Goal: Information Seeking & Learning: Learn about a topic

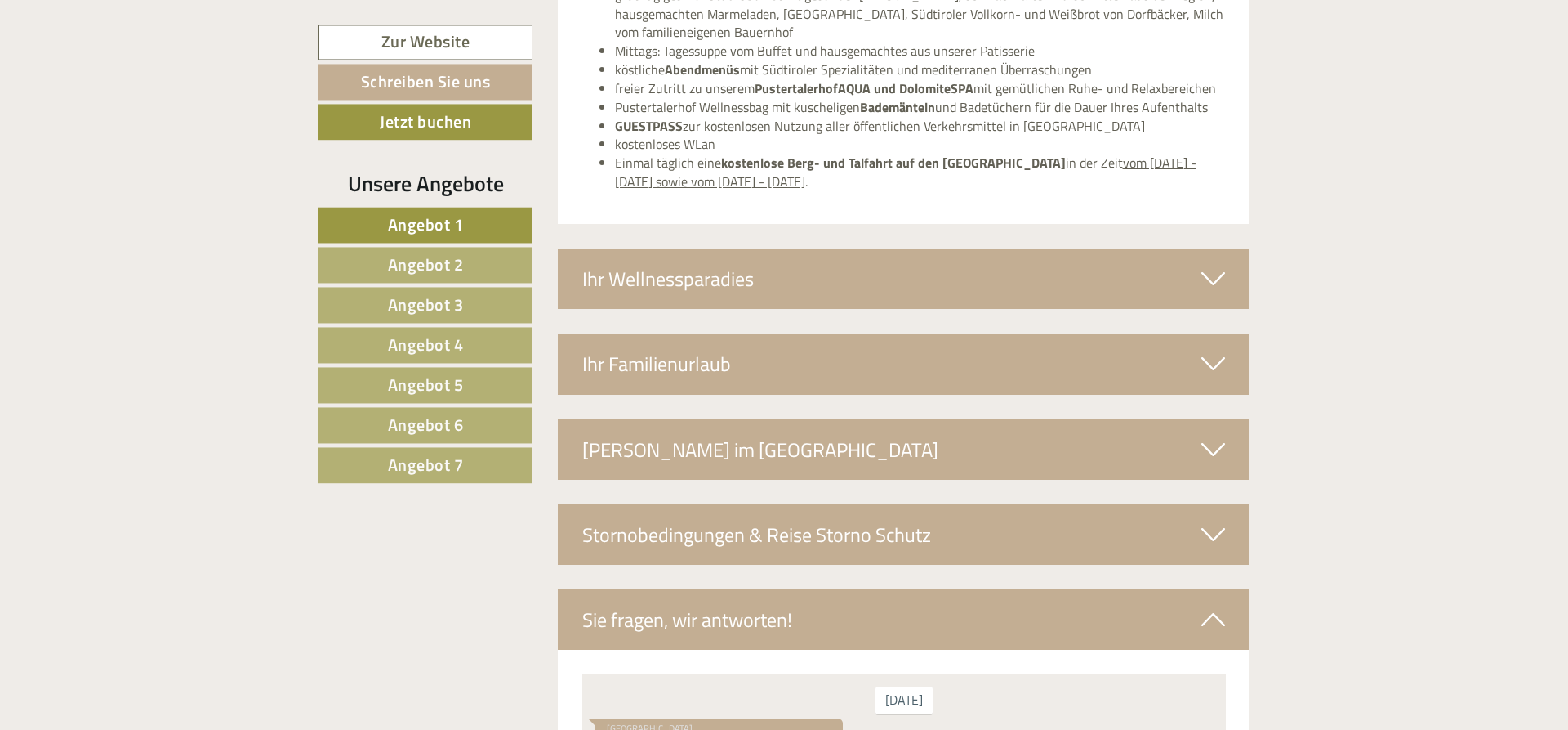
scroll to position [5804, 0]
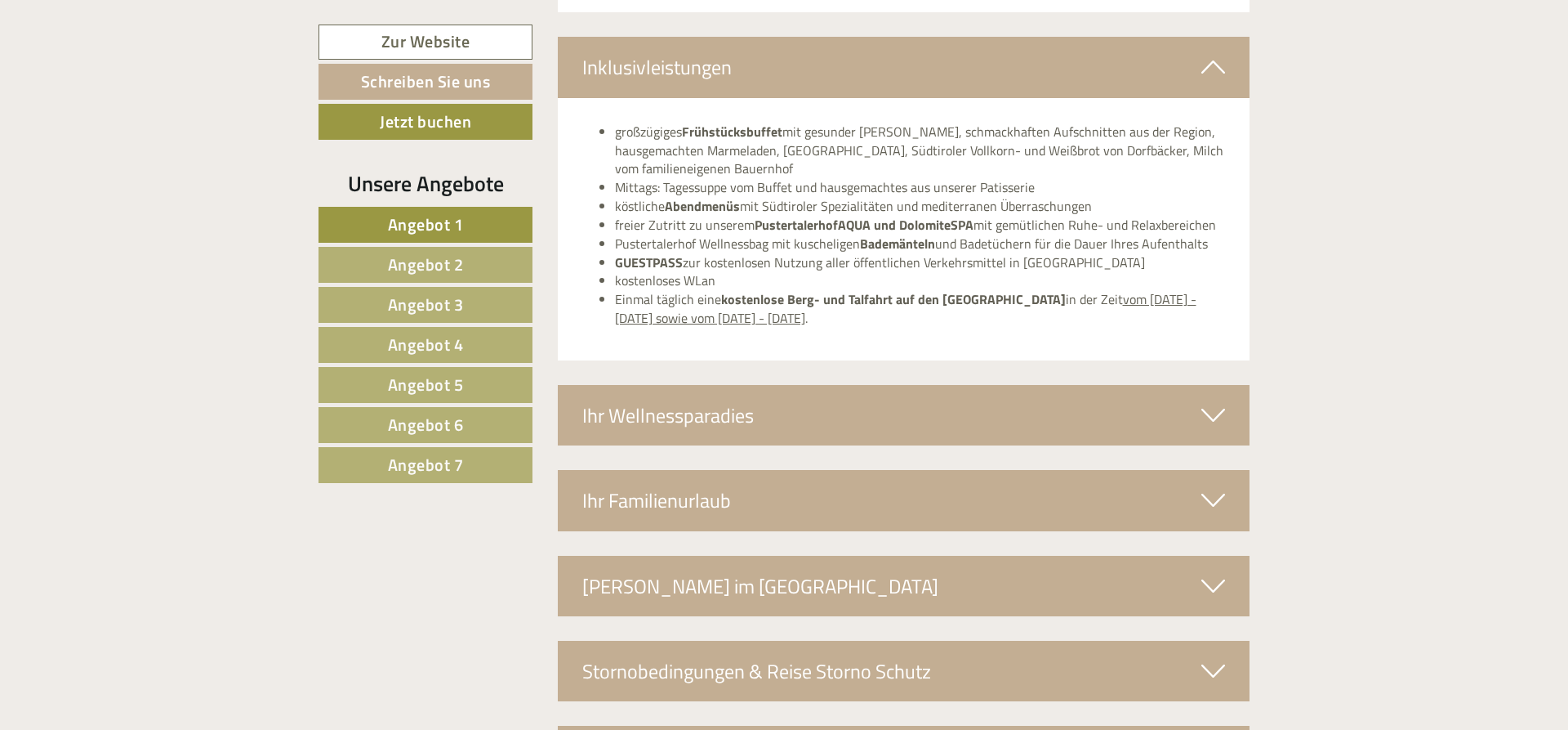
click at [421, 260] on span "Angebot 2" at bounding box center [425, 264] width 76 height 25
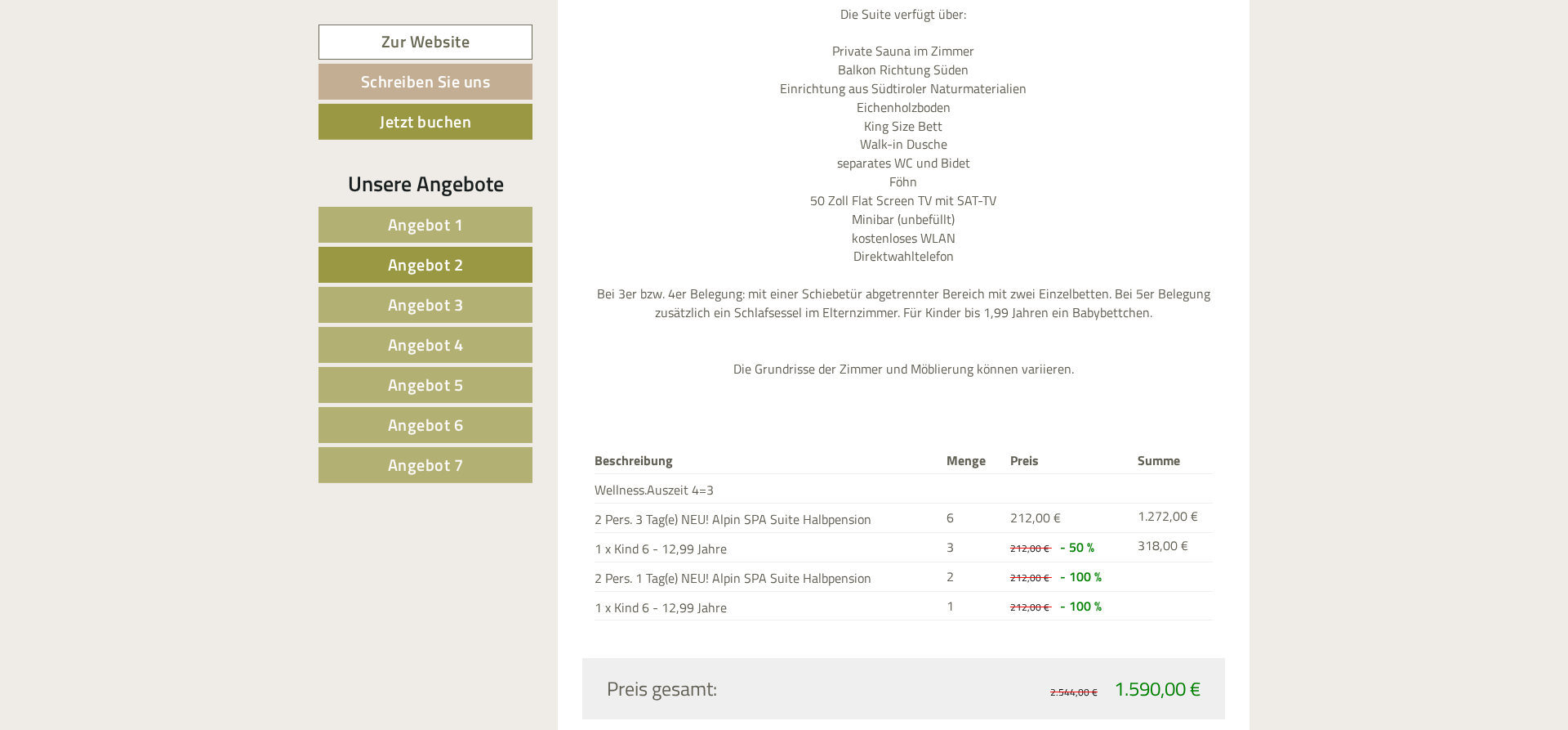
scroll to position [1891, 0]
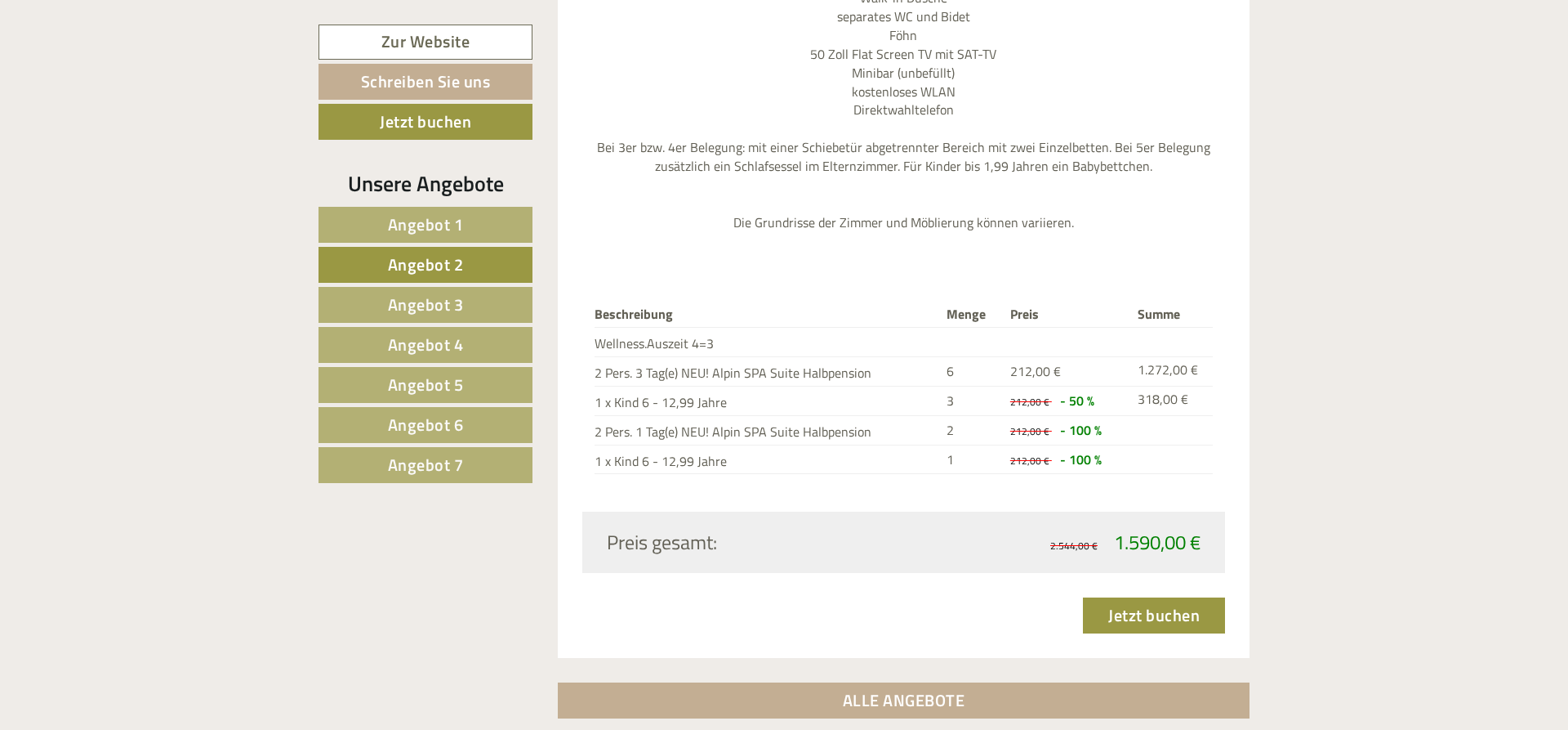
click at [424, 302] on span "Angebot 3" at bounding box center [425, 304] width 76 height 25
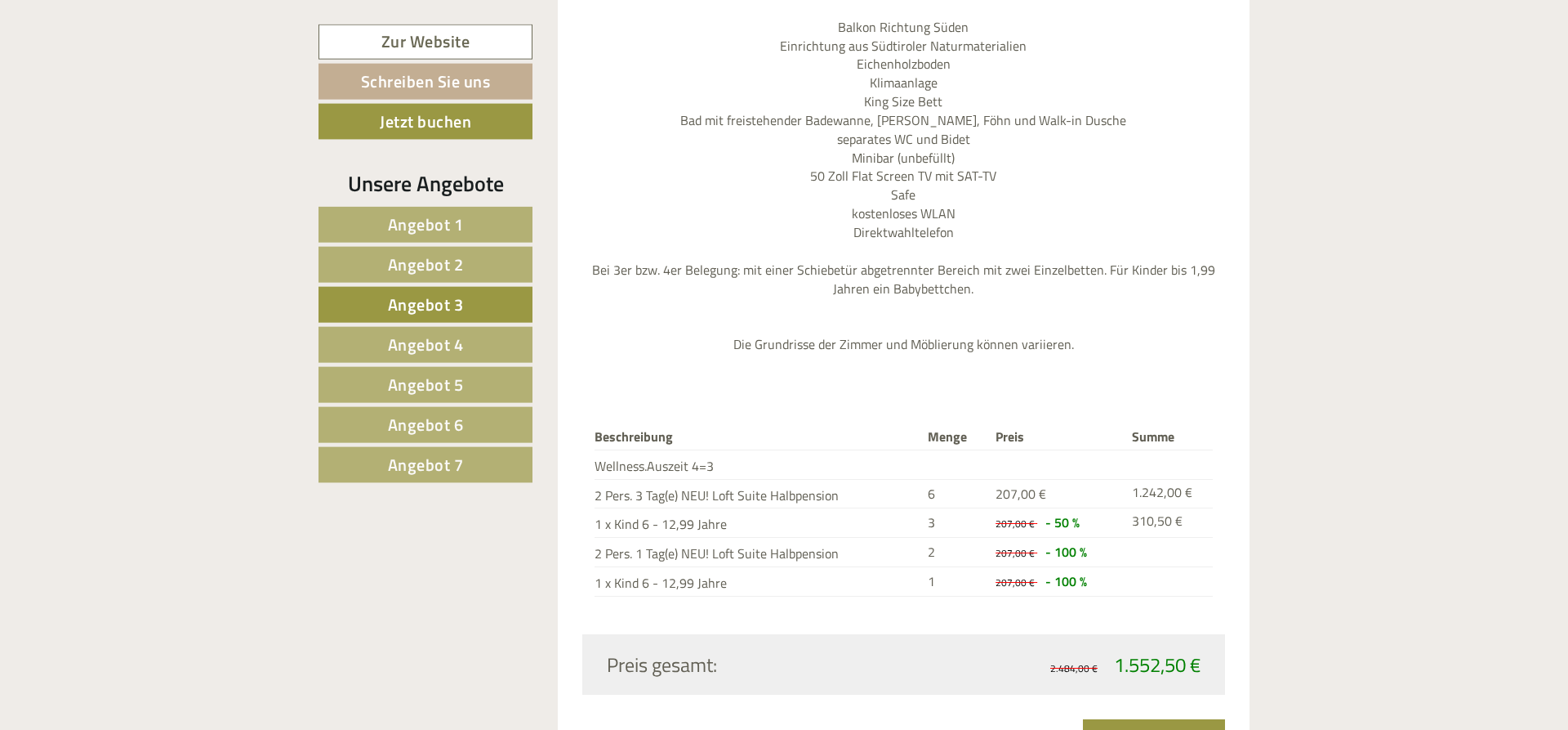
scroll to position [1890, 0]
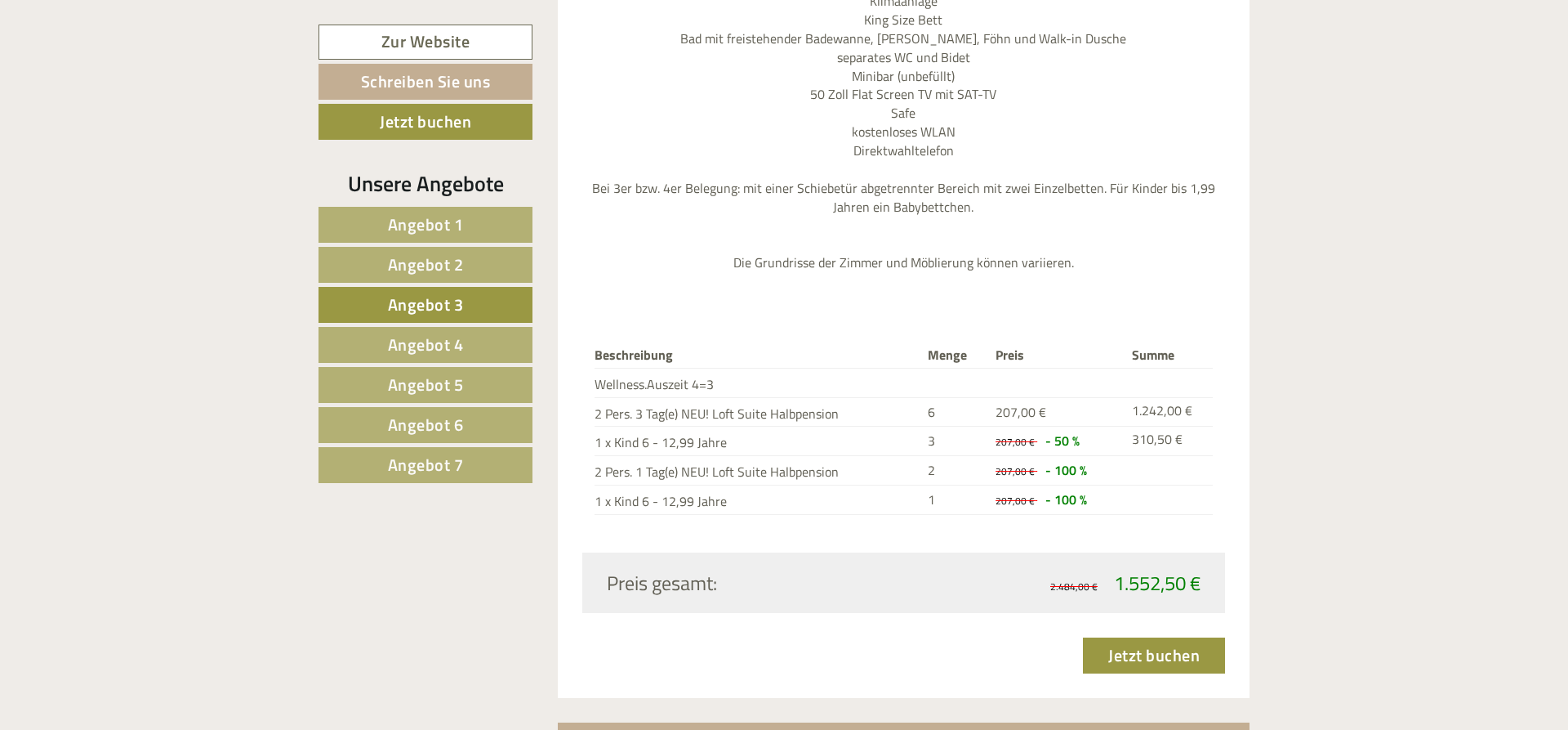
click at [433, 343] on span "Angebot 4" at bounding box center [425, 344] width 76 height 25
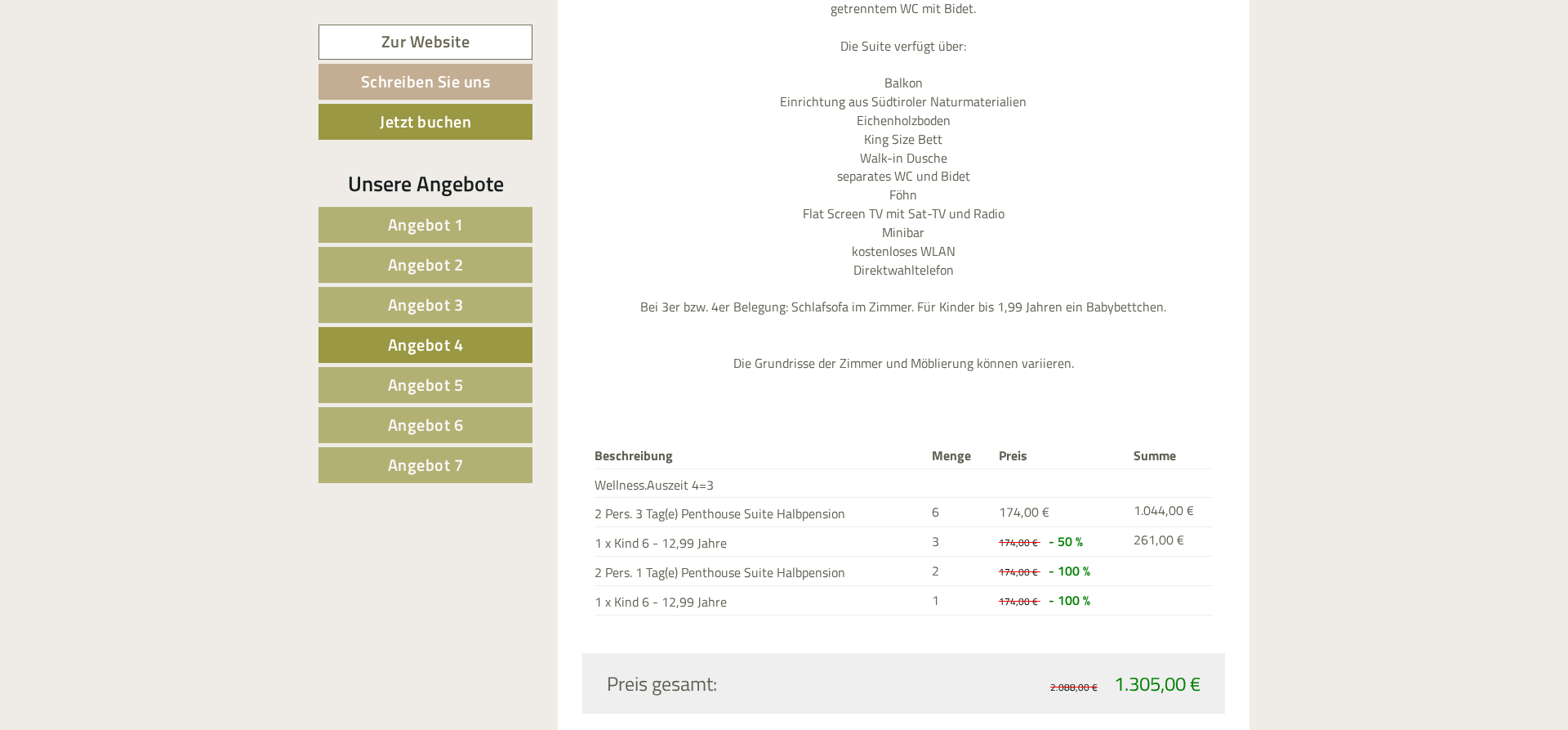
scroll to position [1808, 0]
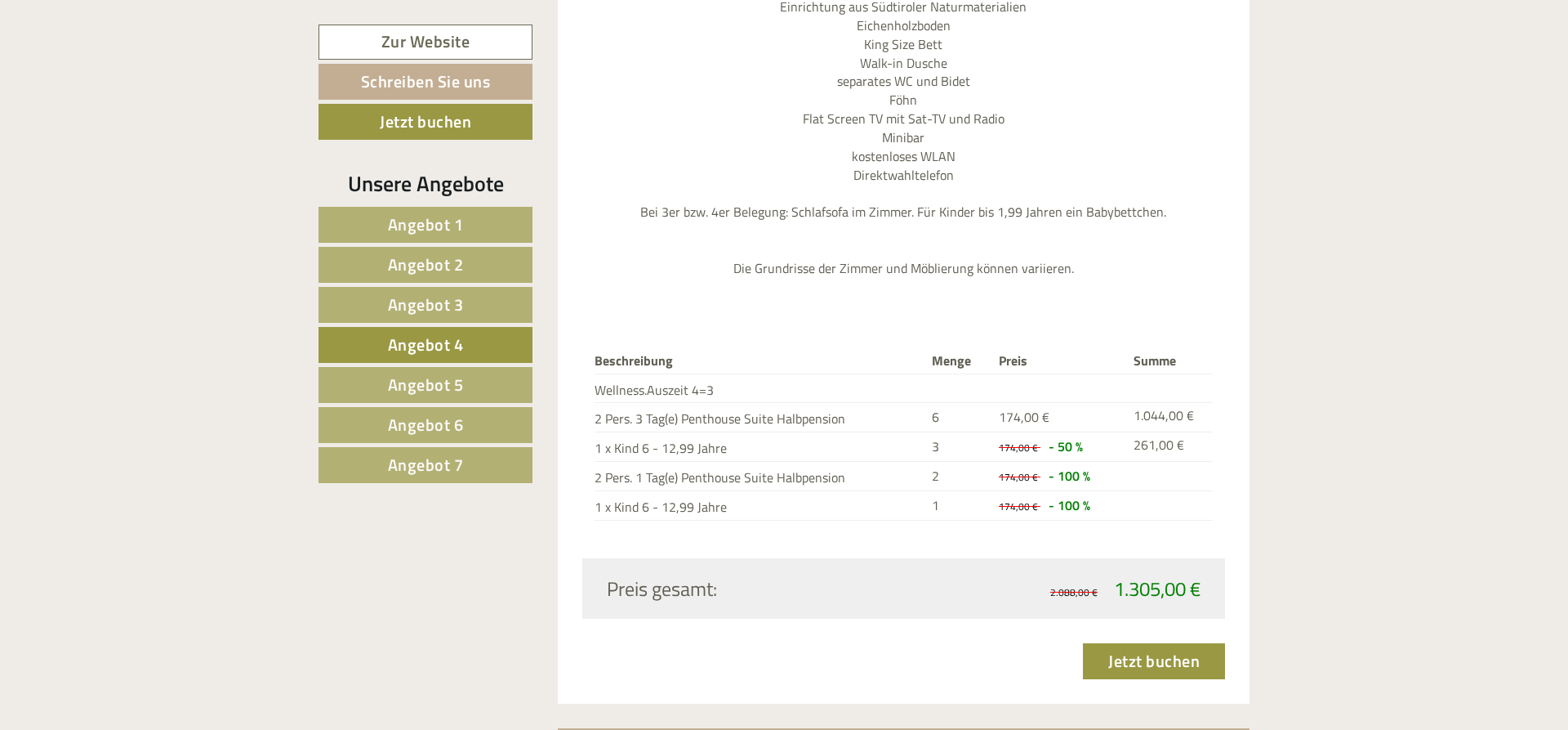
click at [424, 384] on span "Angebot 5" at bounding box center [425, 384] width 76 height 25
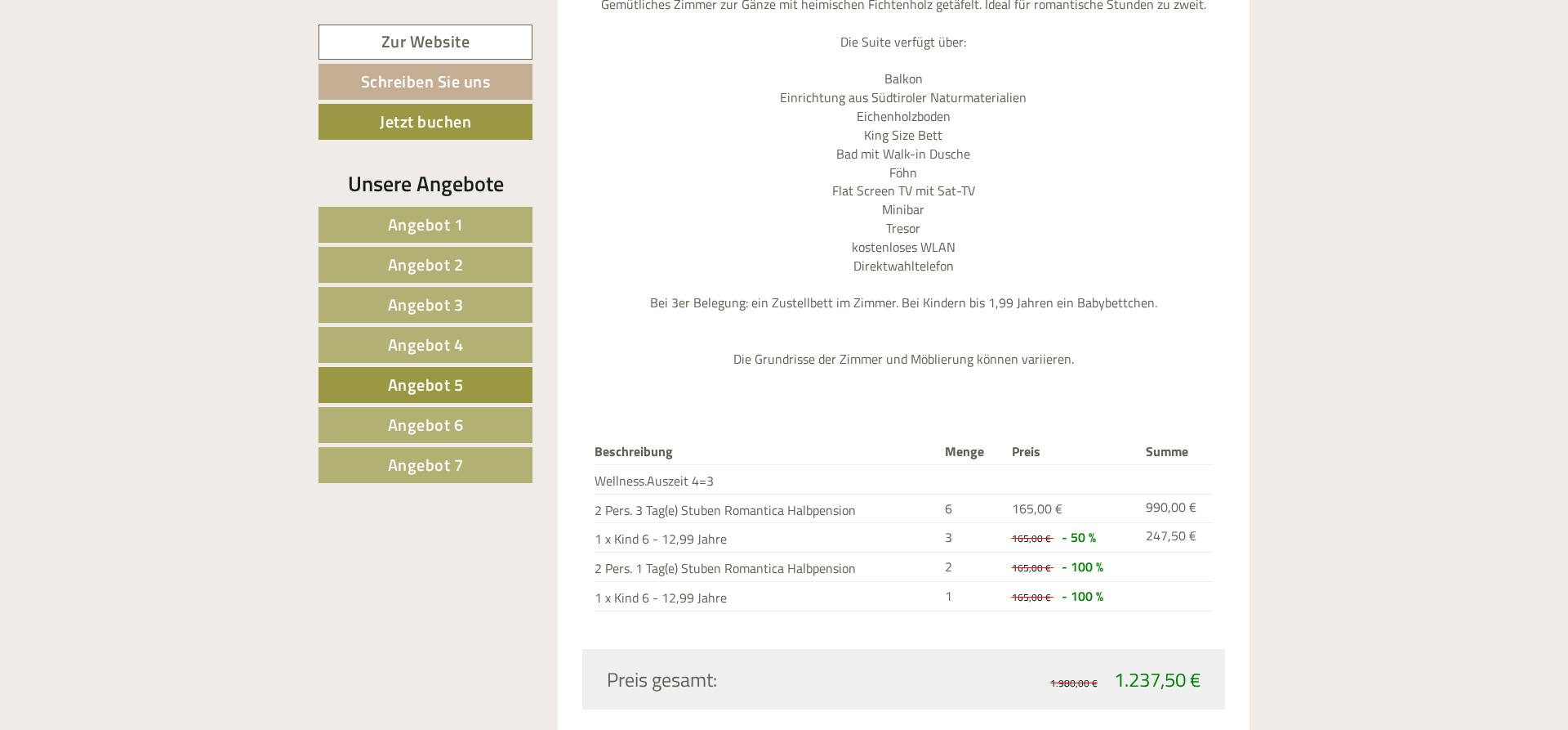
scroll to position [1891, 0]
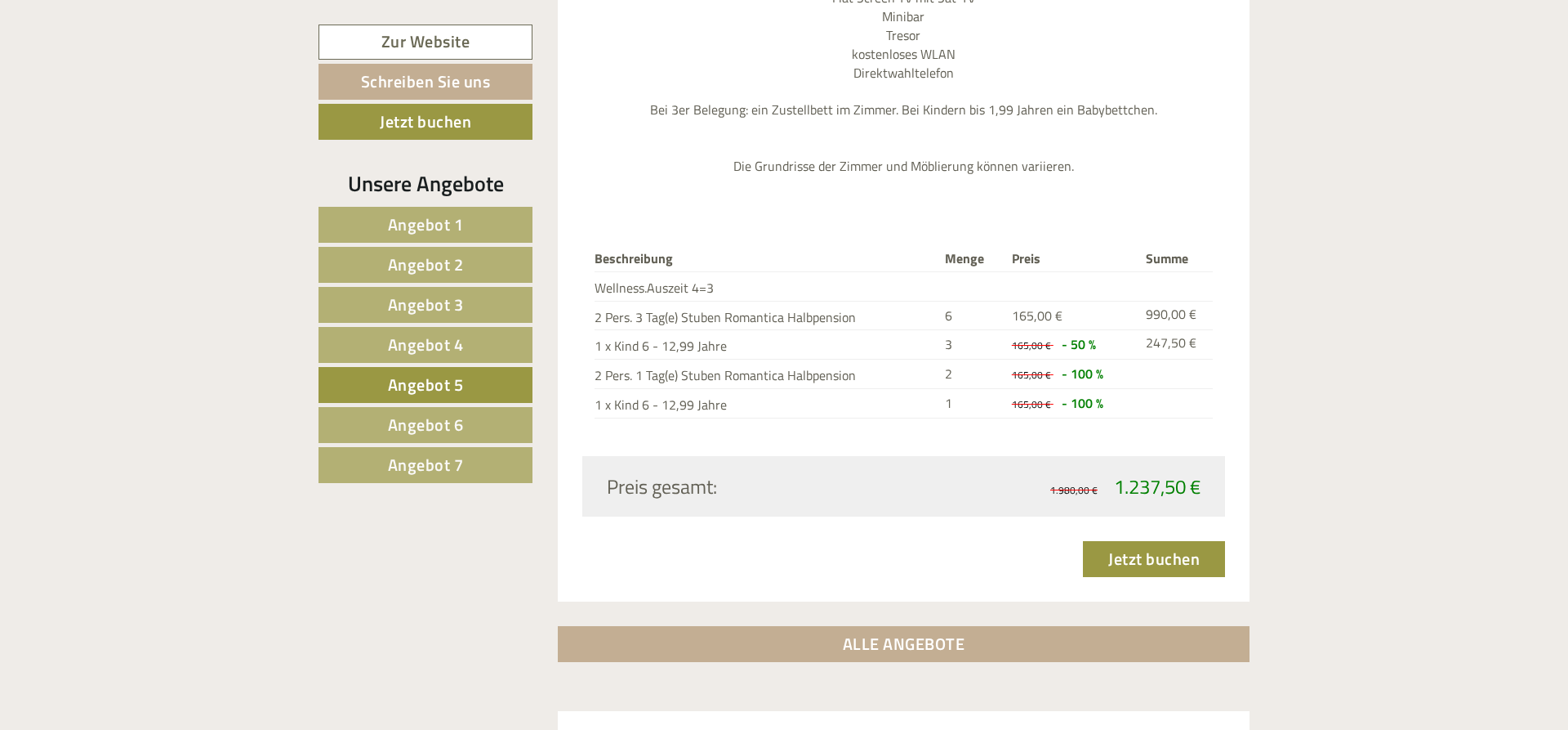
click at [450, 422] on span "Angebot 6" at bounding box center [425, 424] width 76 height 25
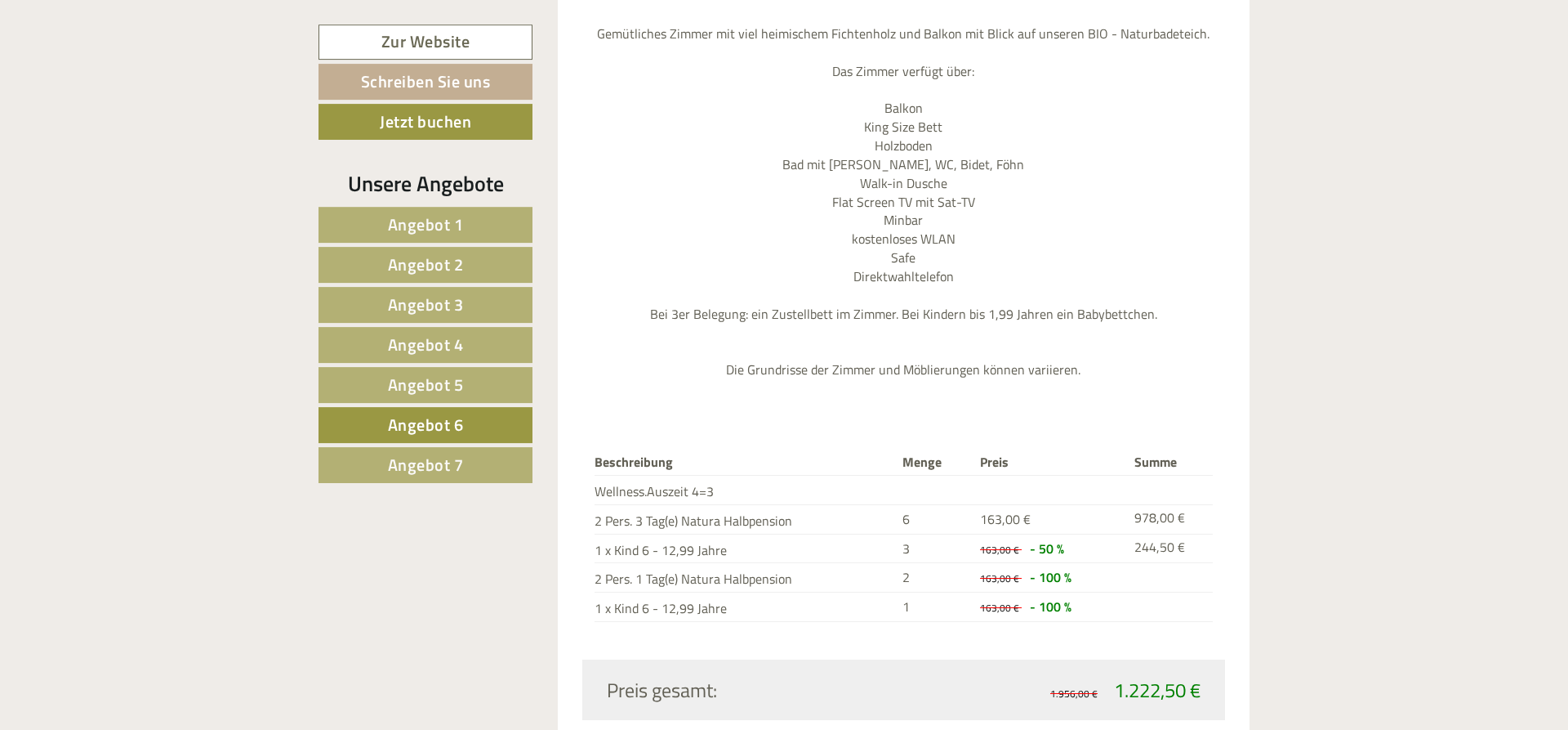
scroll to position [1807, 0]
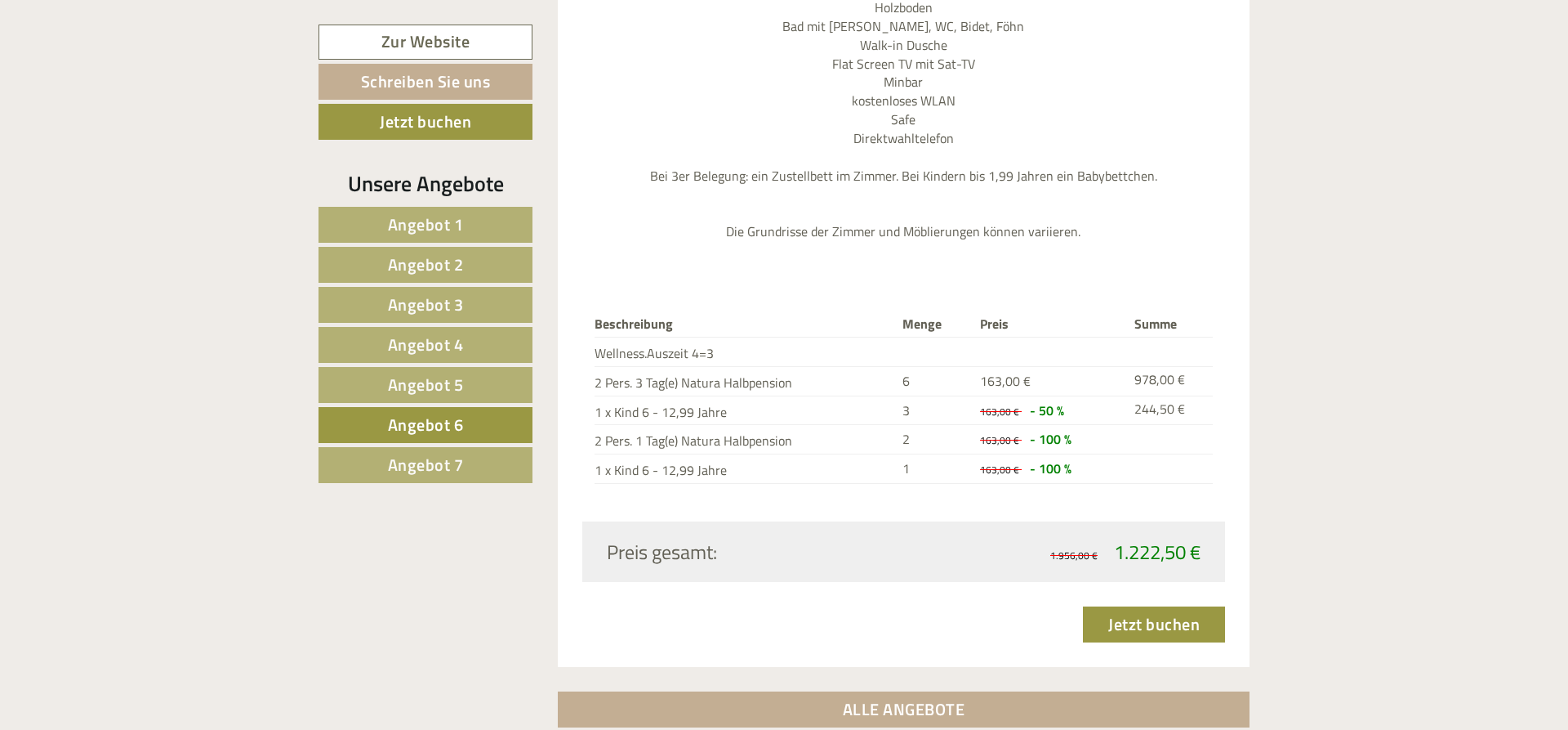
click at [438, 465] on span "Angebot 7" at bounding box center [425, 465] width 76 height 25
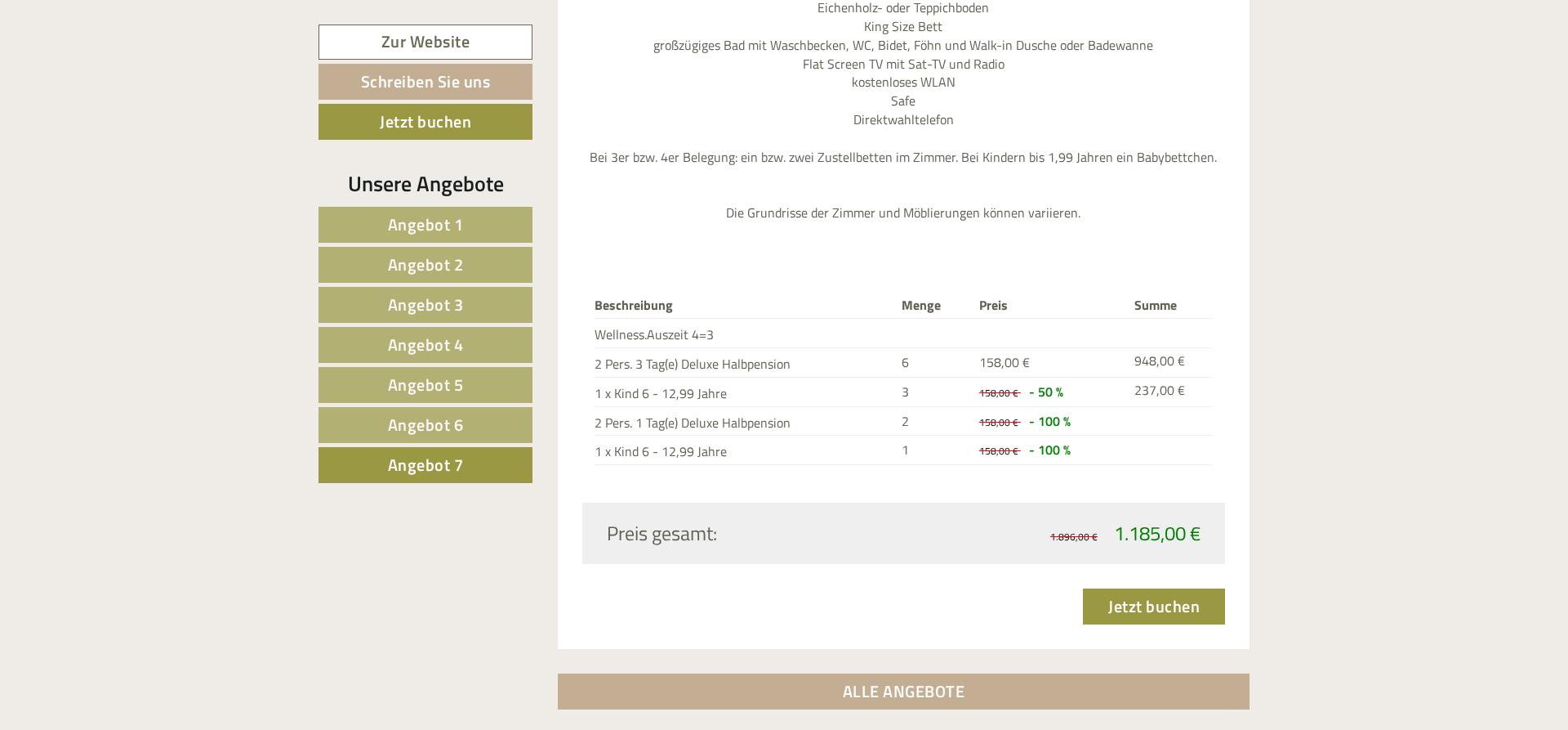
click at [437, 234] on span "Angebot 1" at bounding box center [425, 224] width 76 height 25
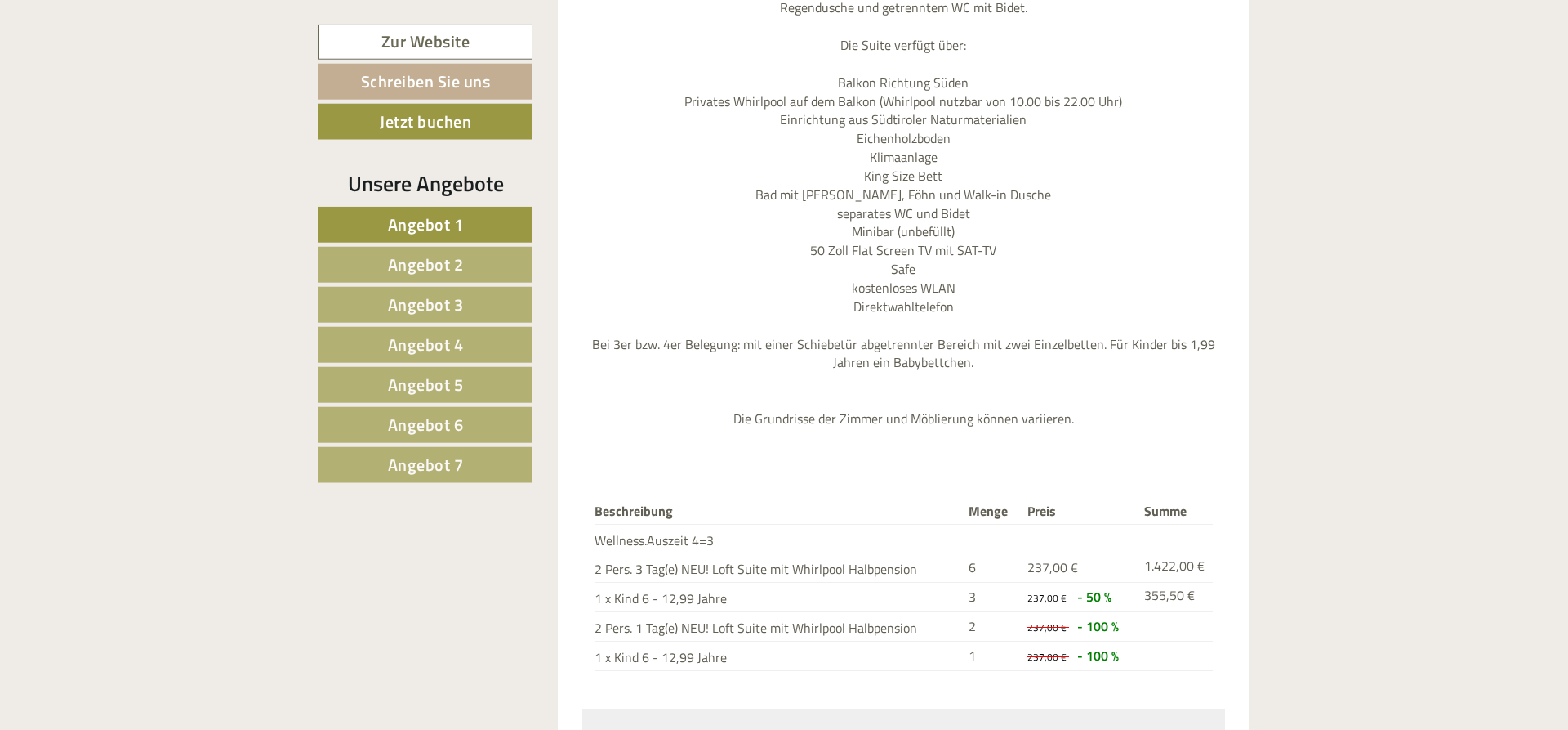
scroll to position [1891, 0]
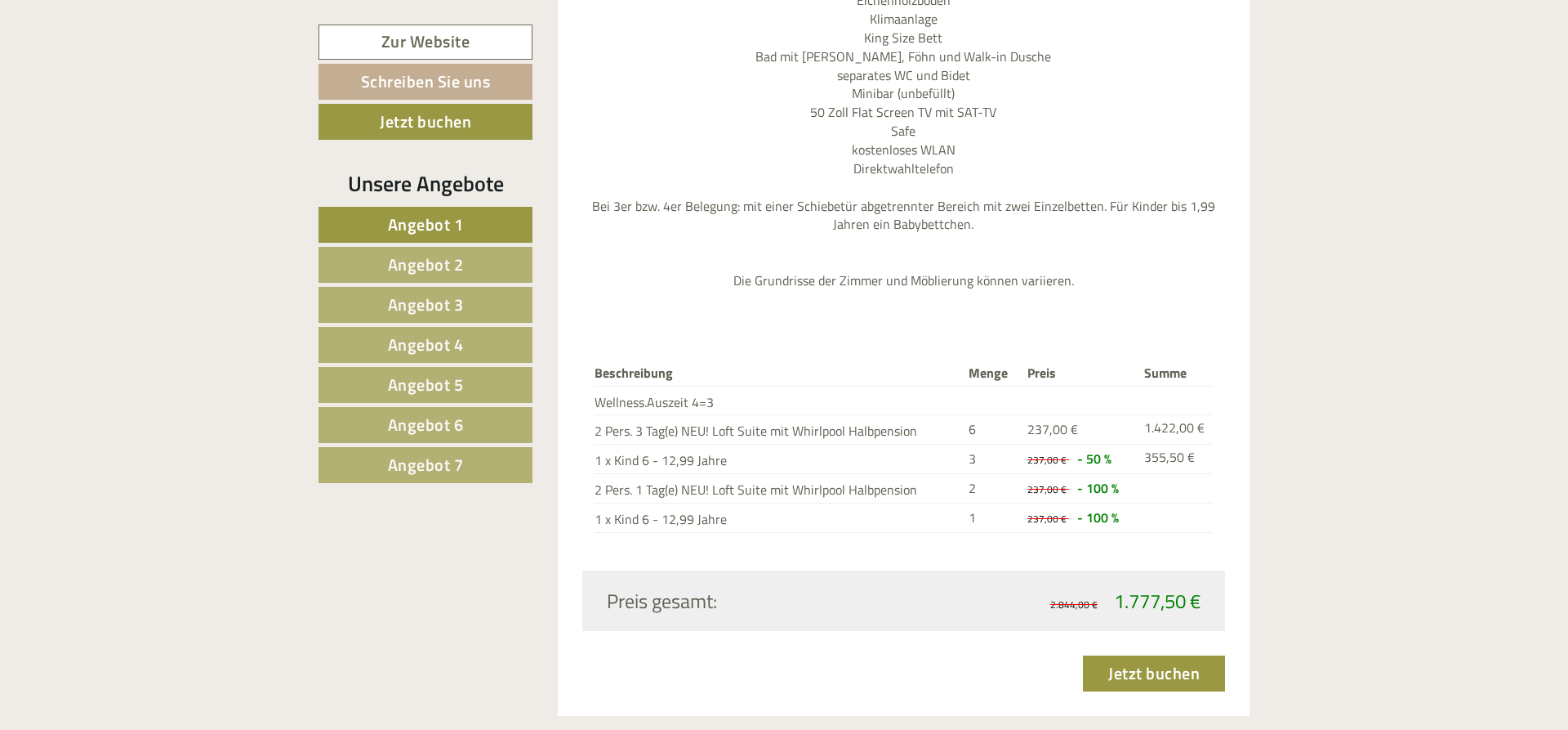
click at [434, 473] on span "Angebot 7" at bounding box center [425, 465] width 76 height 25
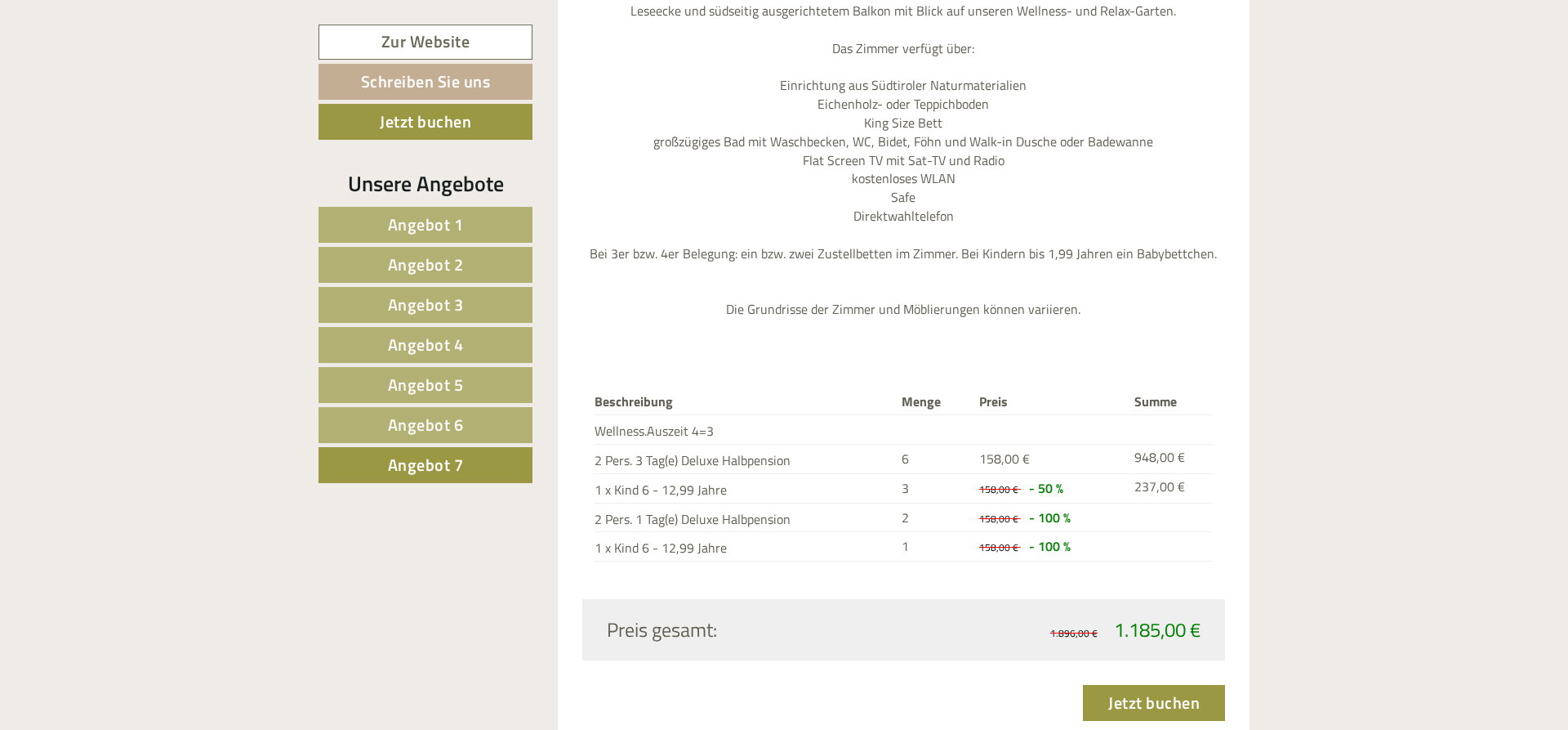
scroll to position [1890, 0]
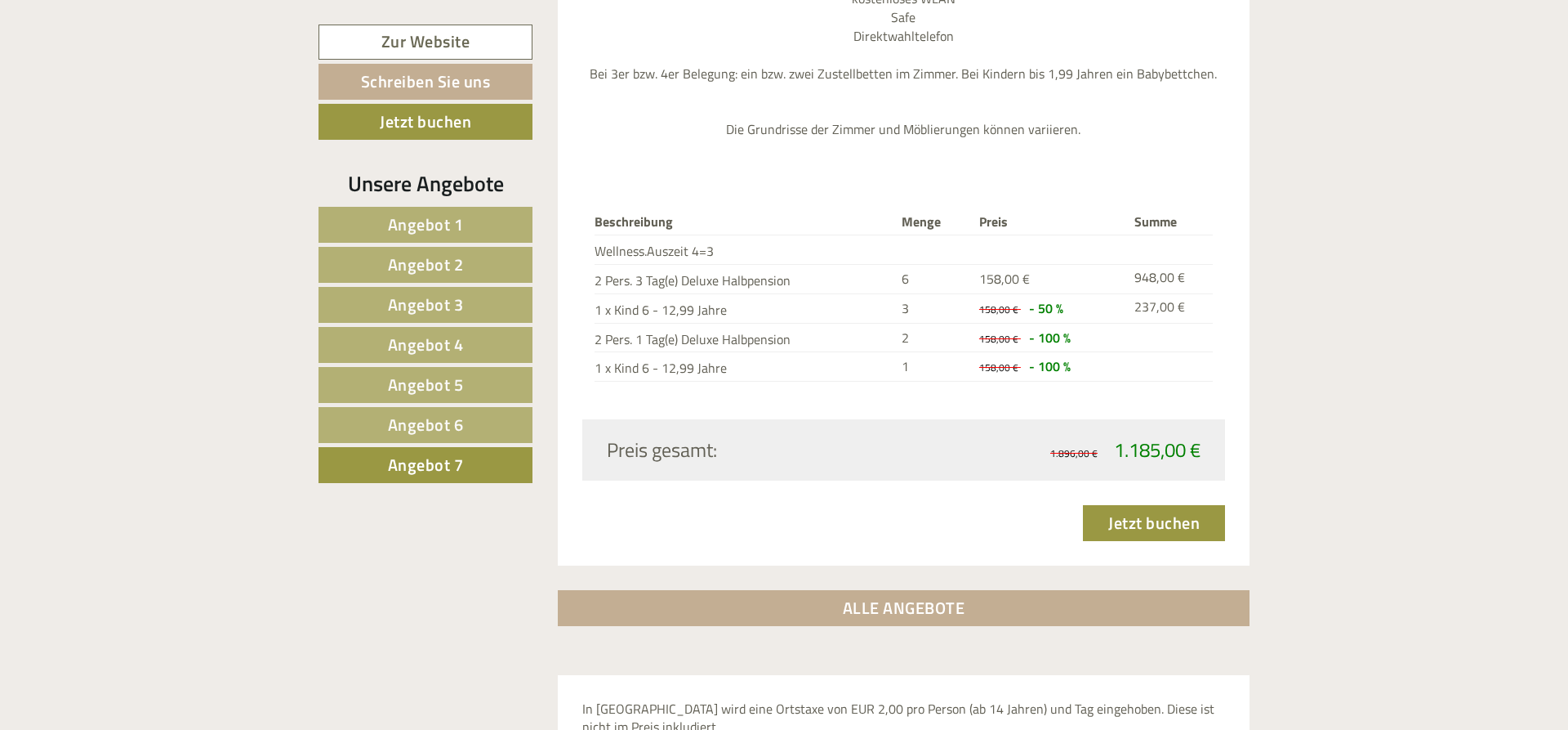
click at [458, 230] on span "Angebot 1" at bounding box center [425, 224] width 76 height 25
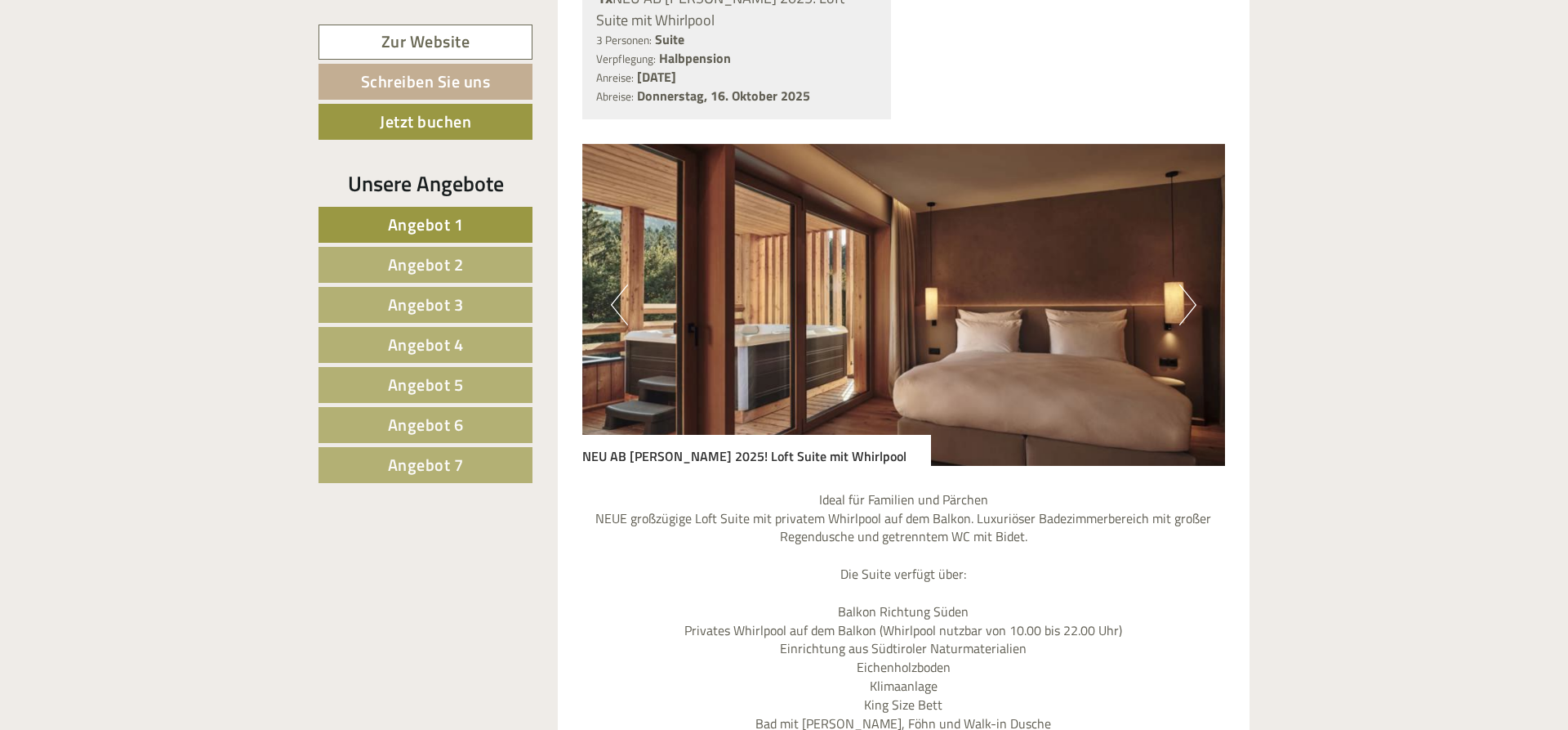
scroll to position [1307, 0]
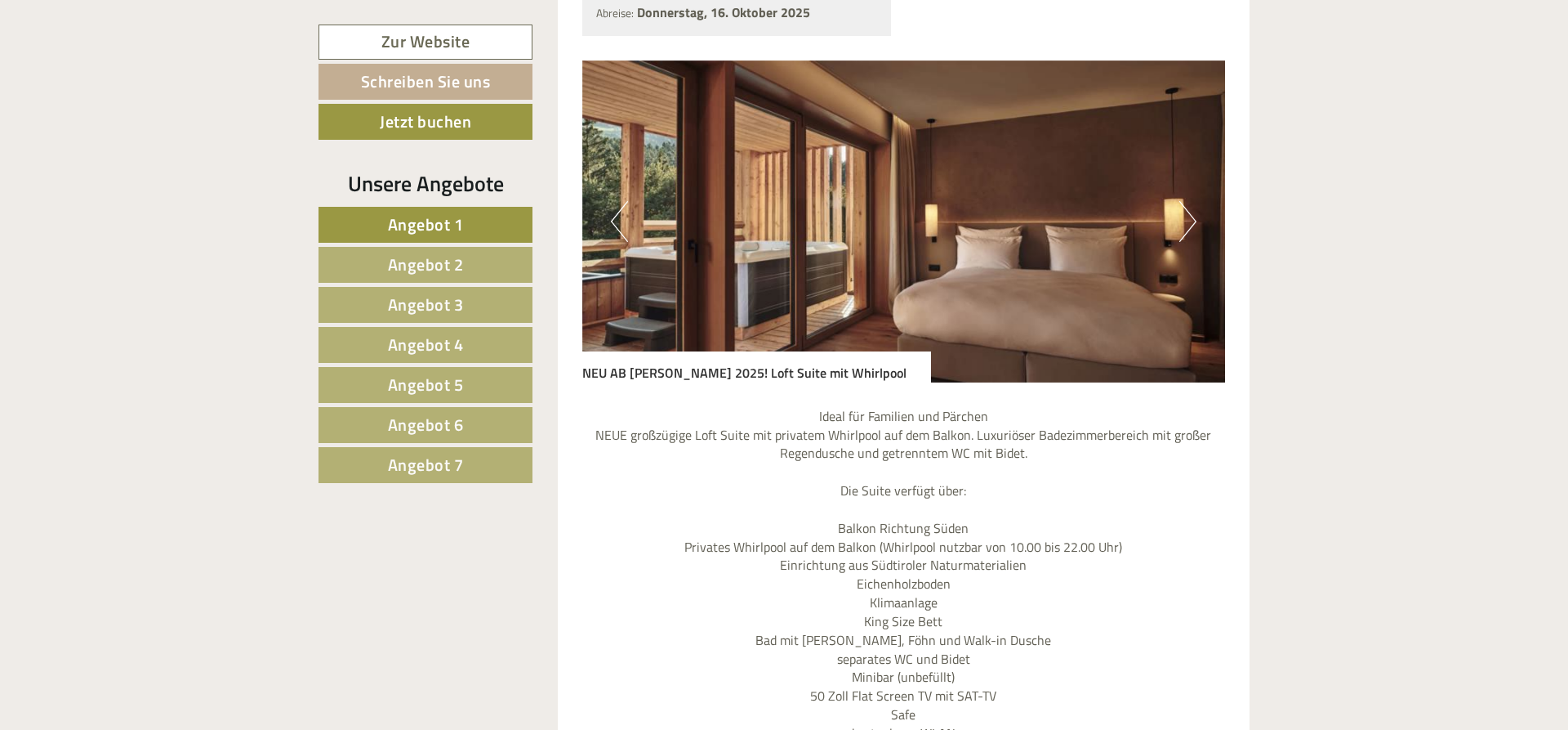
click at [1190, 203] on button "Next" at bounding box center [1187, 222] width 17 height 41
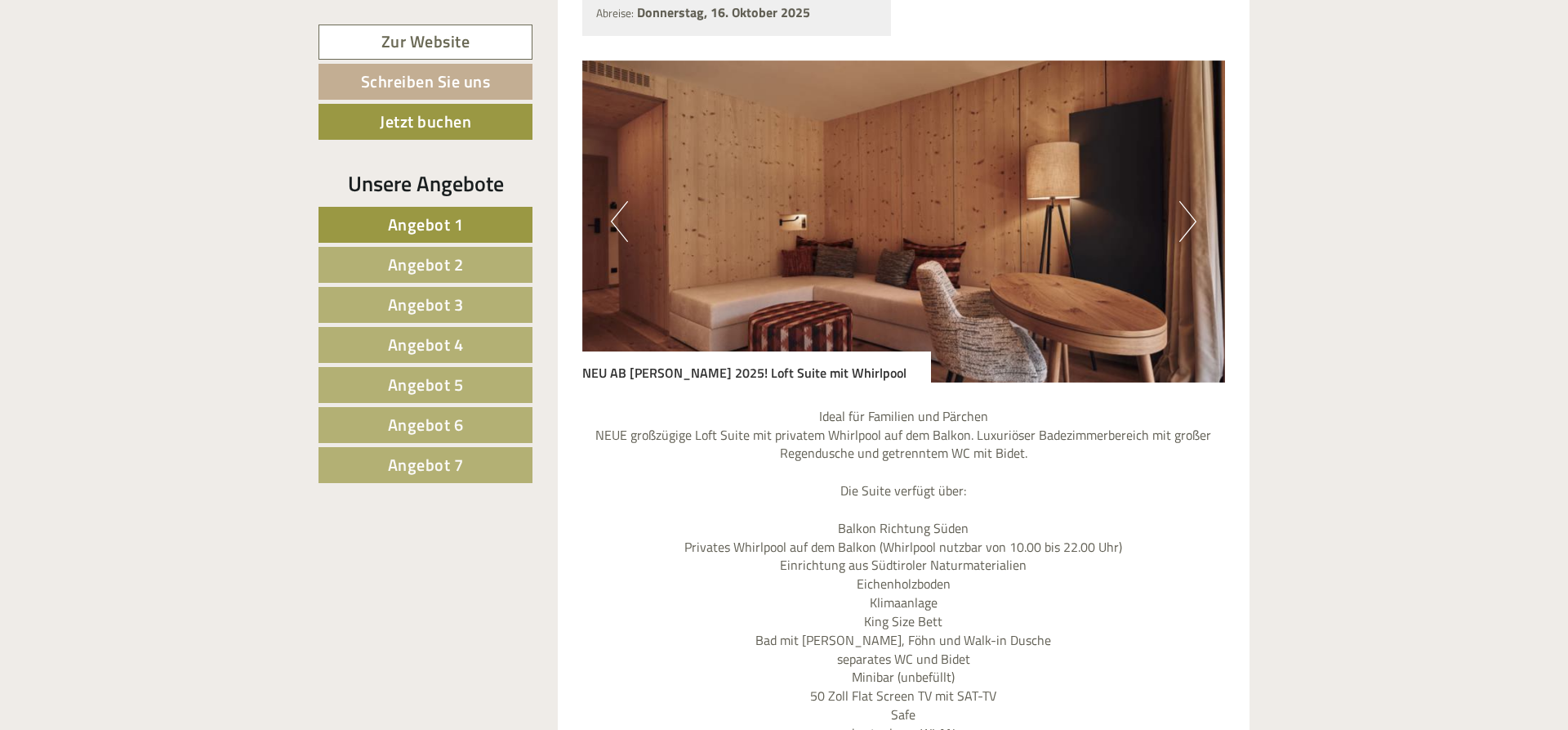
click at [1189, 201] on button "Next" at bounding box center [1187, 222] width 17 height 41
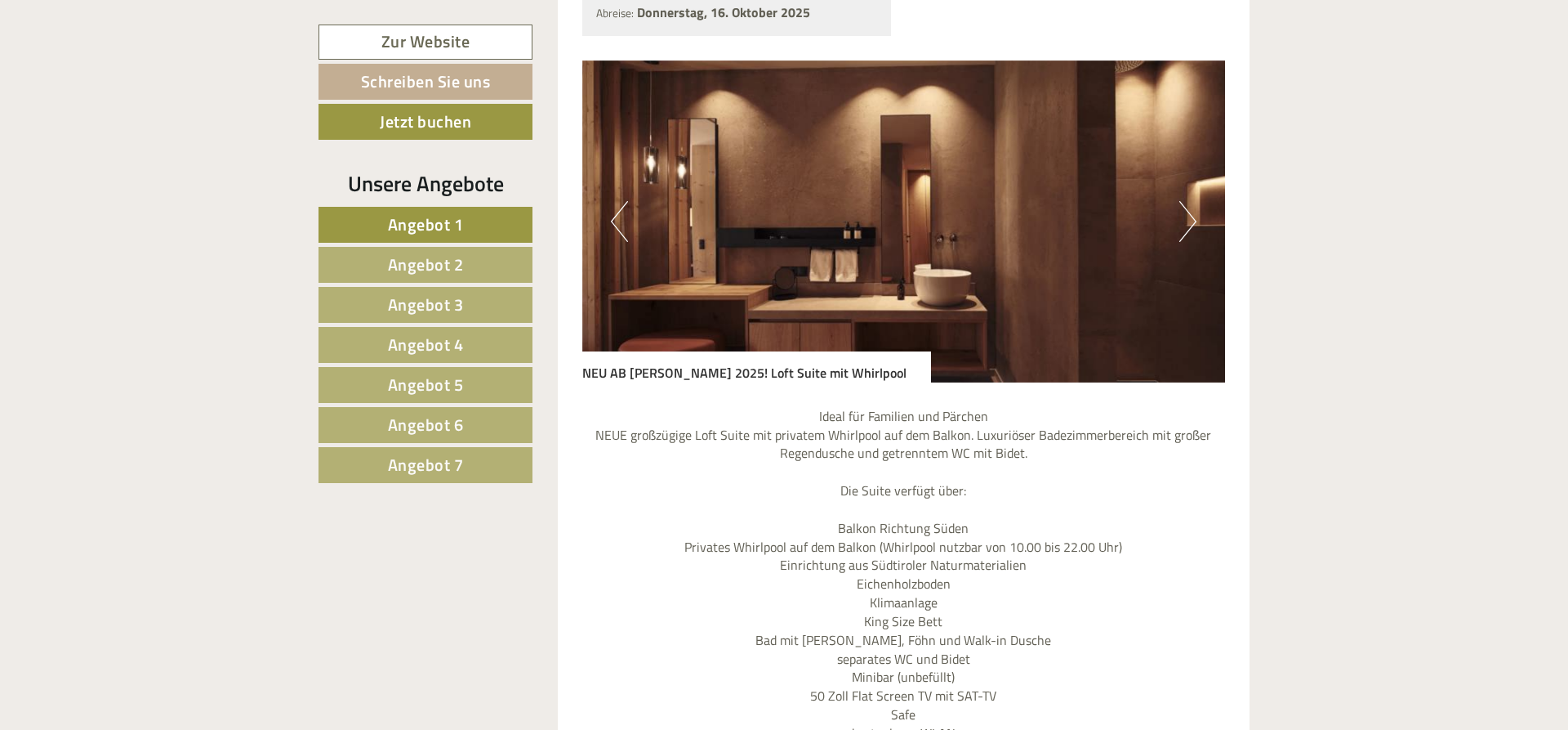
click at [1189, 201] on button "Next" at bounding box center [1187, 222] width 17 height 41
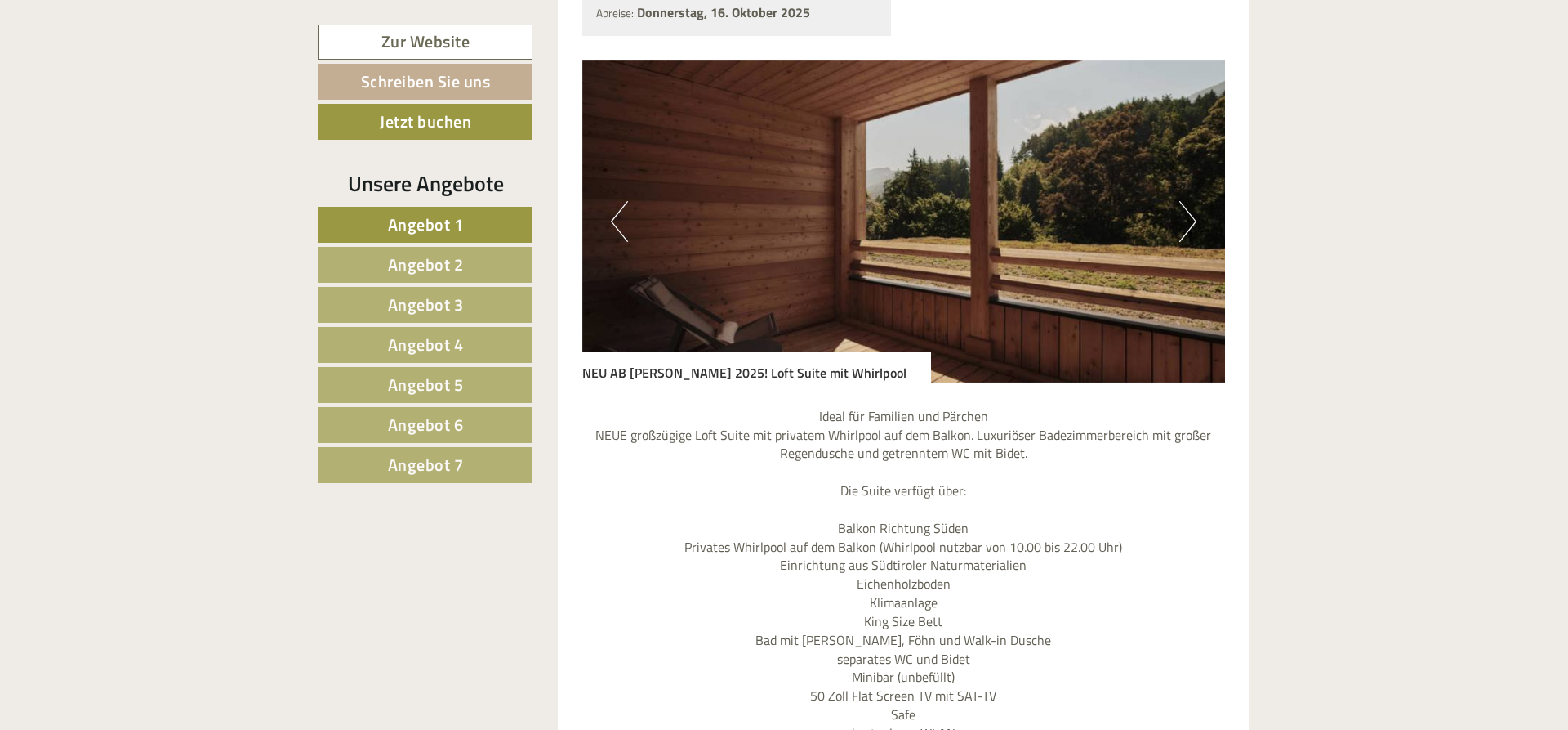
click at [1189, 201] on button "Next" at bounding box center [1187, 222] width 17 height 41
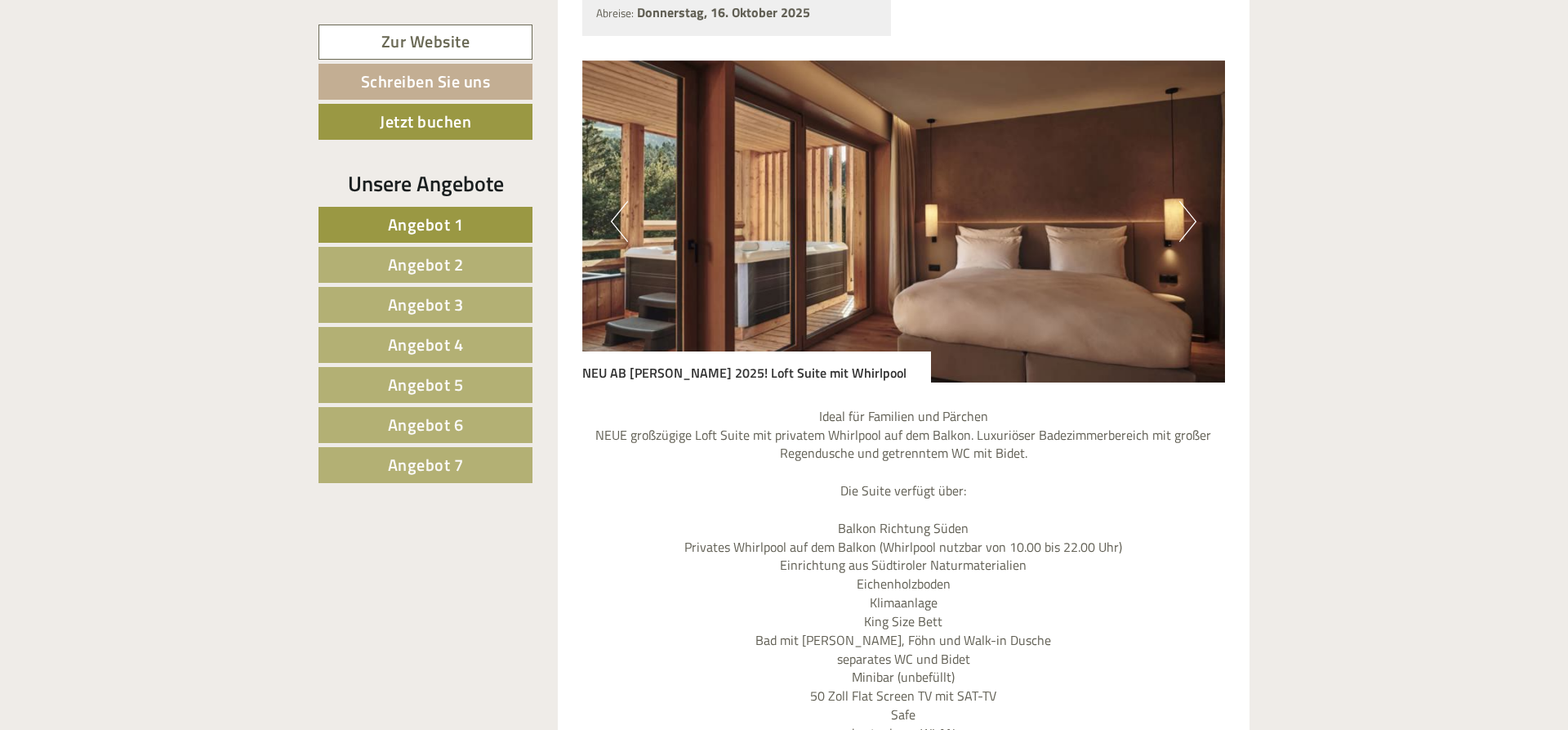
click at [1189, 201] on button "Next" at bounding box center [1187, 222] width 17 height 41
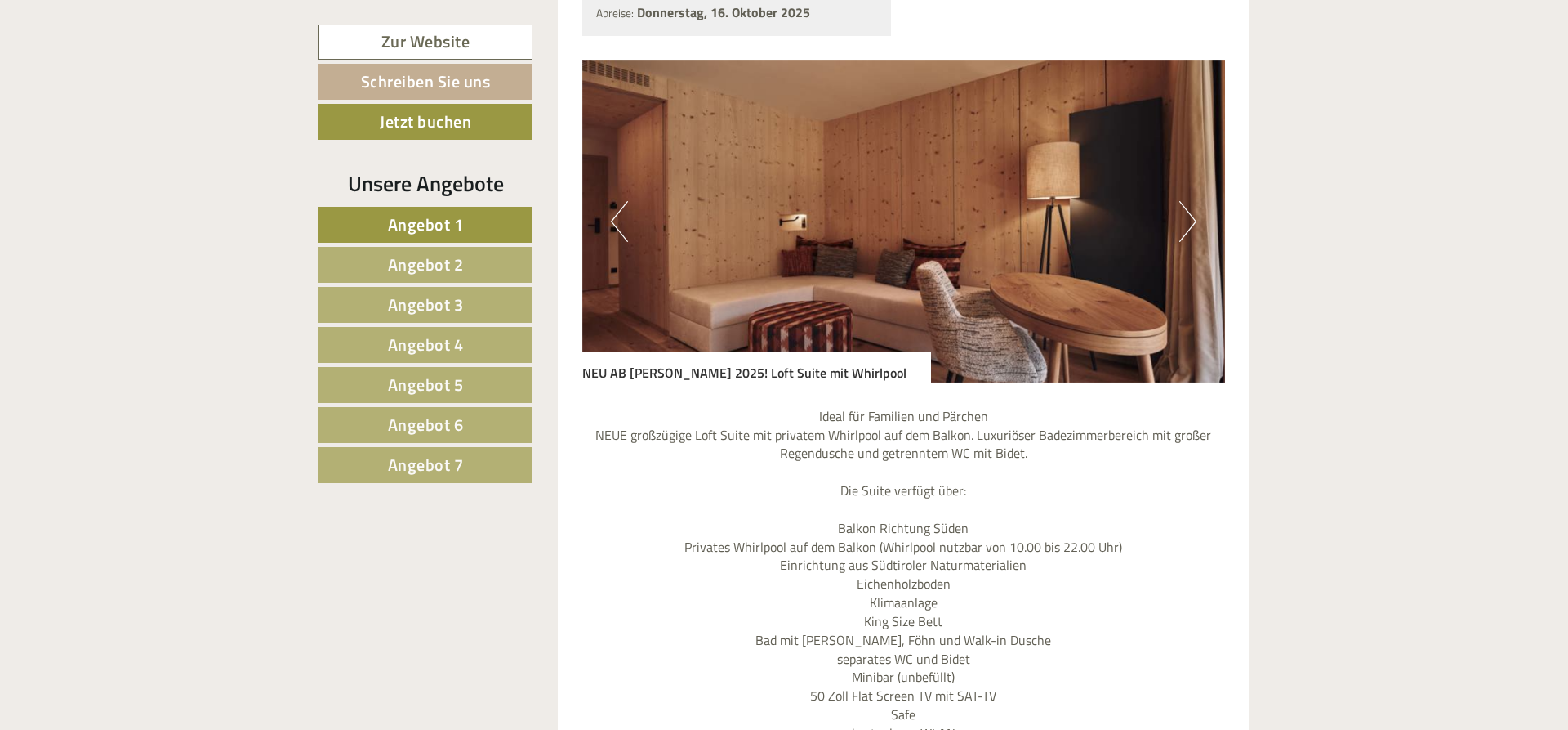
click at [422, 474] on span "Angebot 7" at bounding box center [425, 465] width 76 height 25
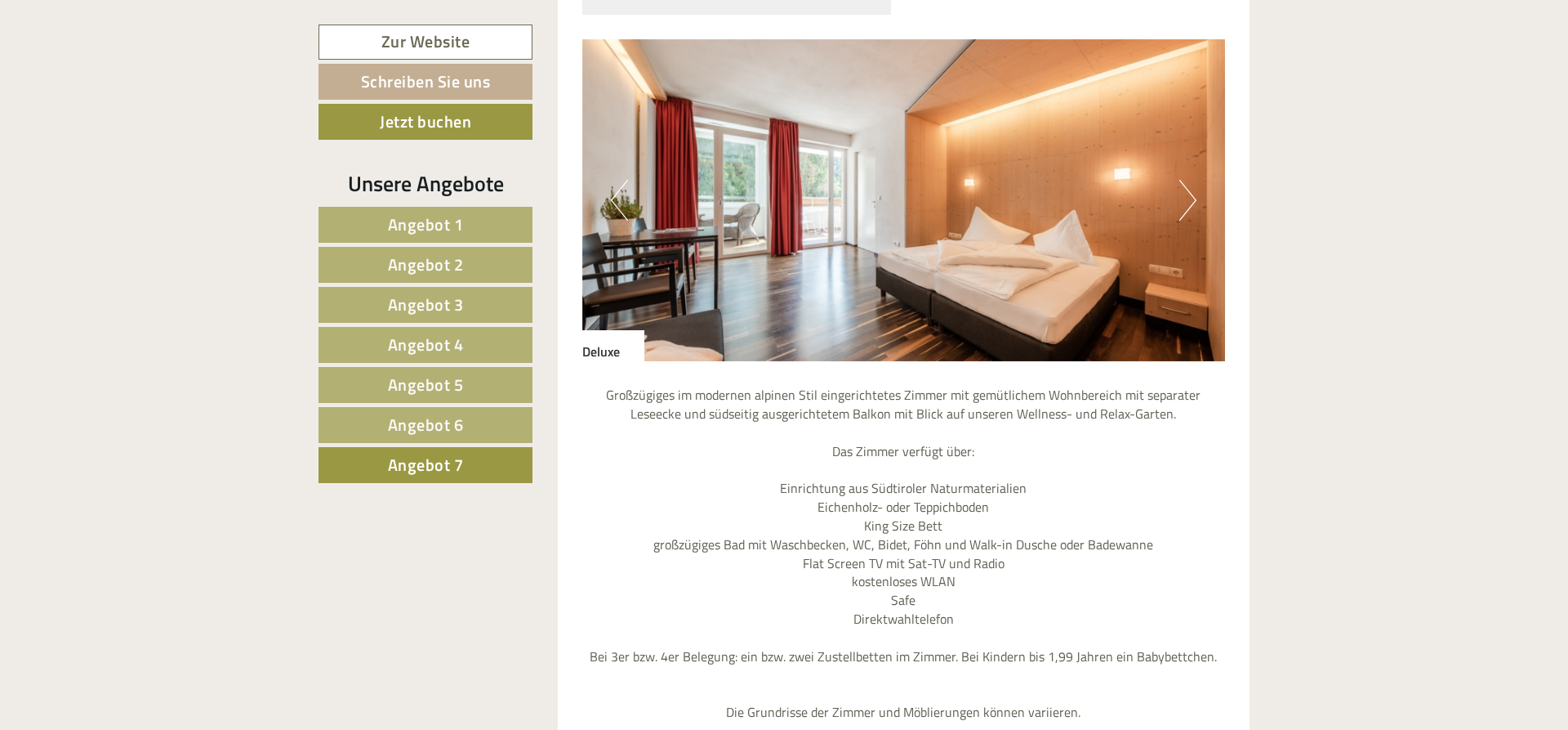
click at [1190, 180] on button "Next" at bounding box center [1187, 200] width 17 height 41
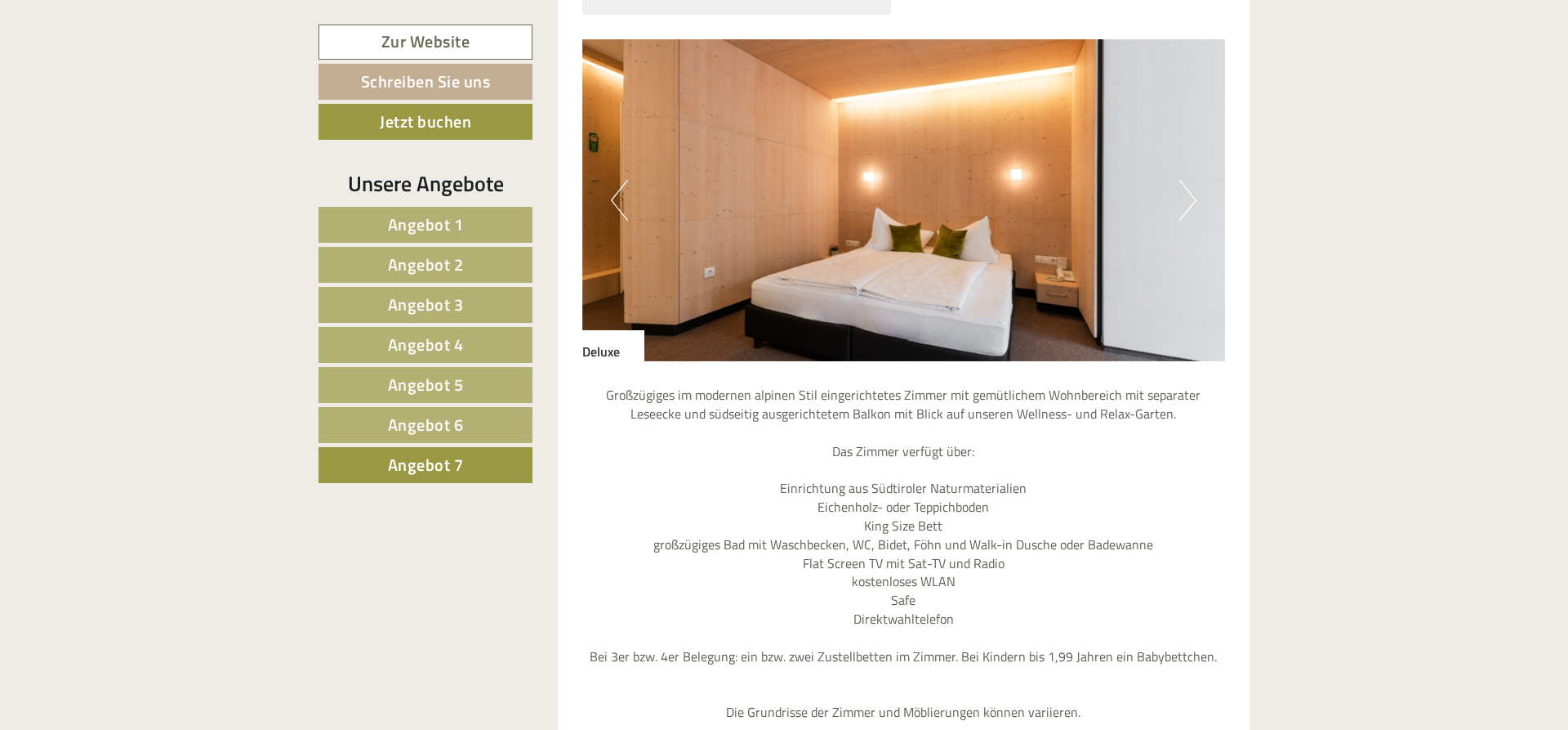
click at [1190, 180] on button "Next" at bounding box center [1187, 200] width 17 height 41
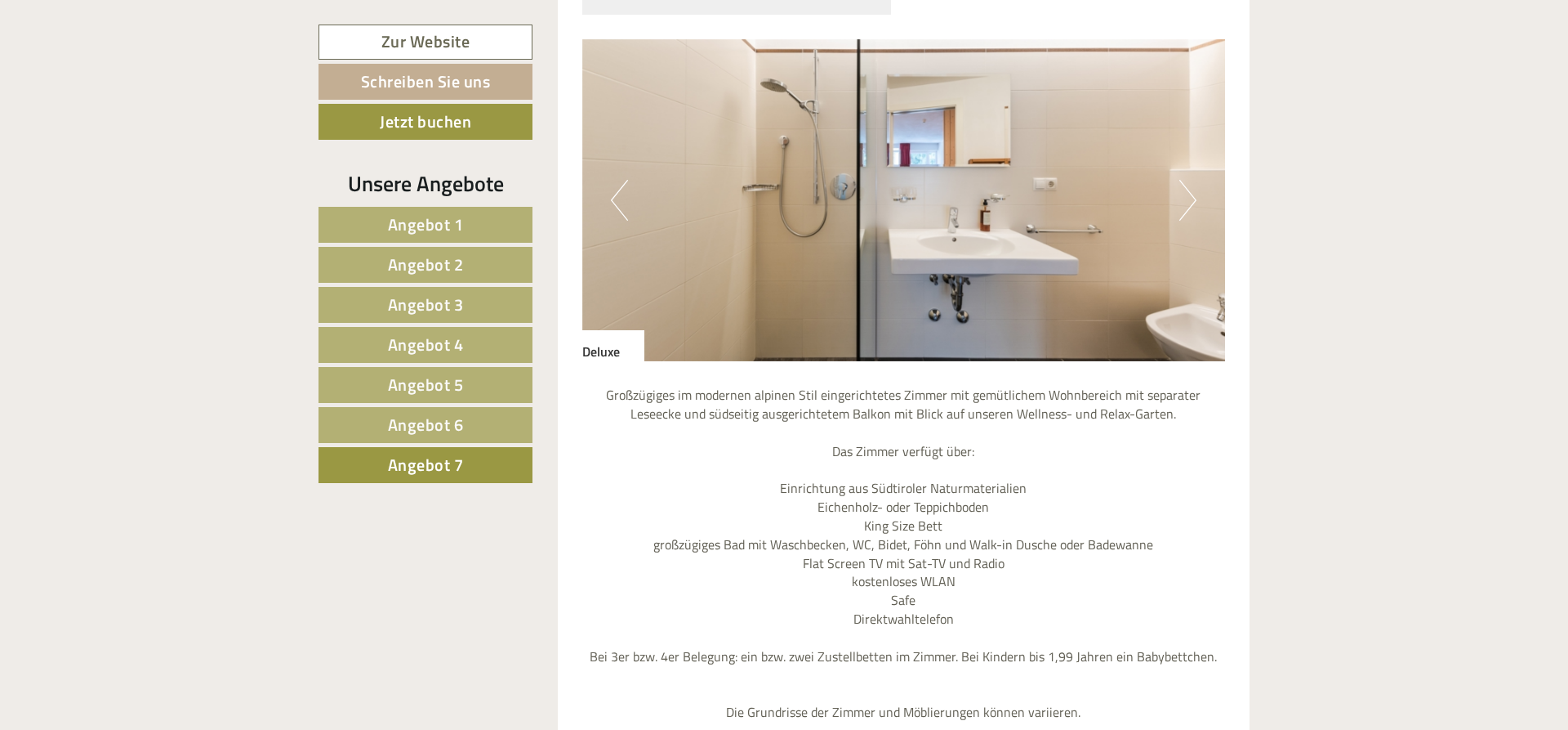
click at [1190, 180] on button "Next" at bounding box center [1187, 200] width 17 height 41
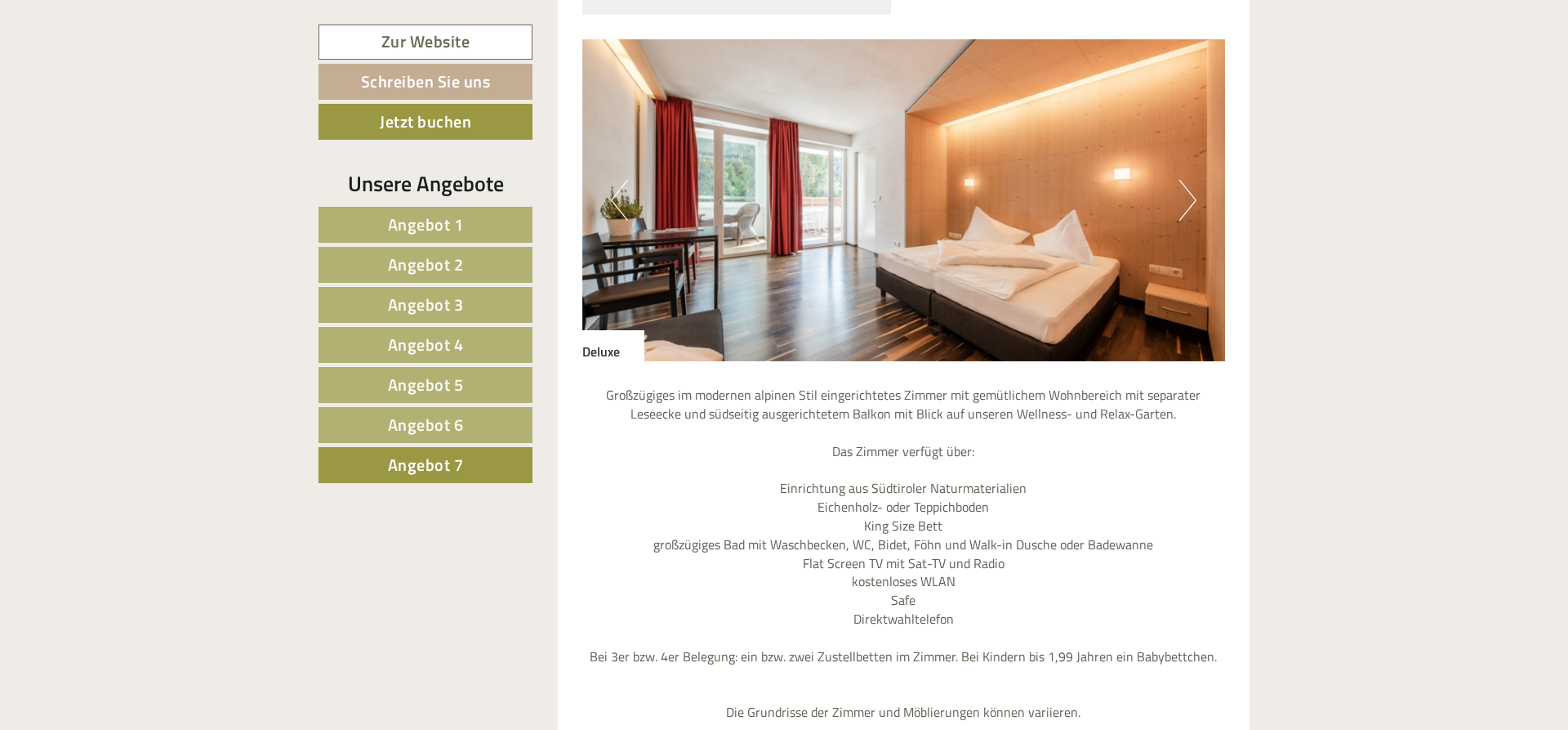
click at [615, 180] on button "Previous" at bounding box center [619, 200] width 17 height 41
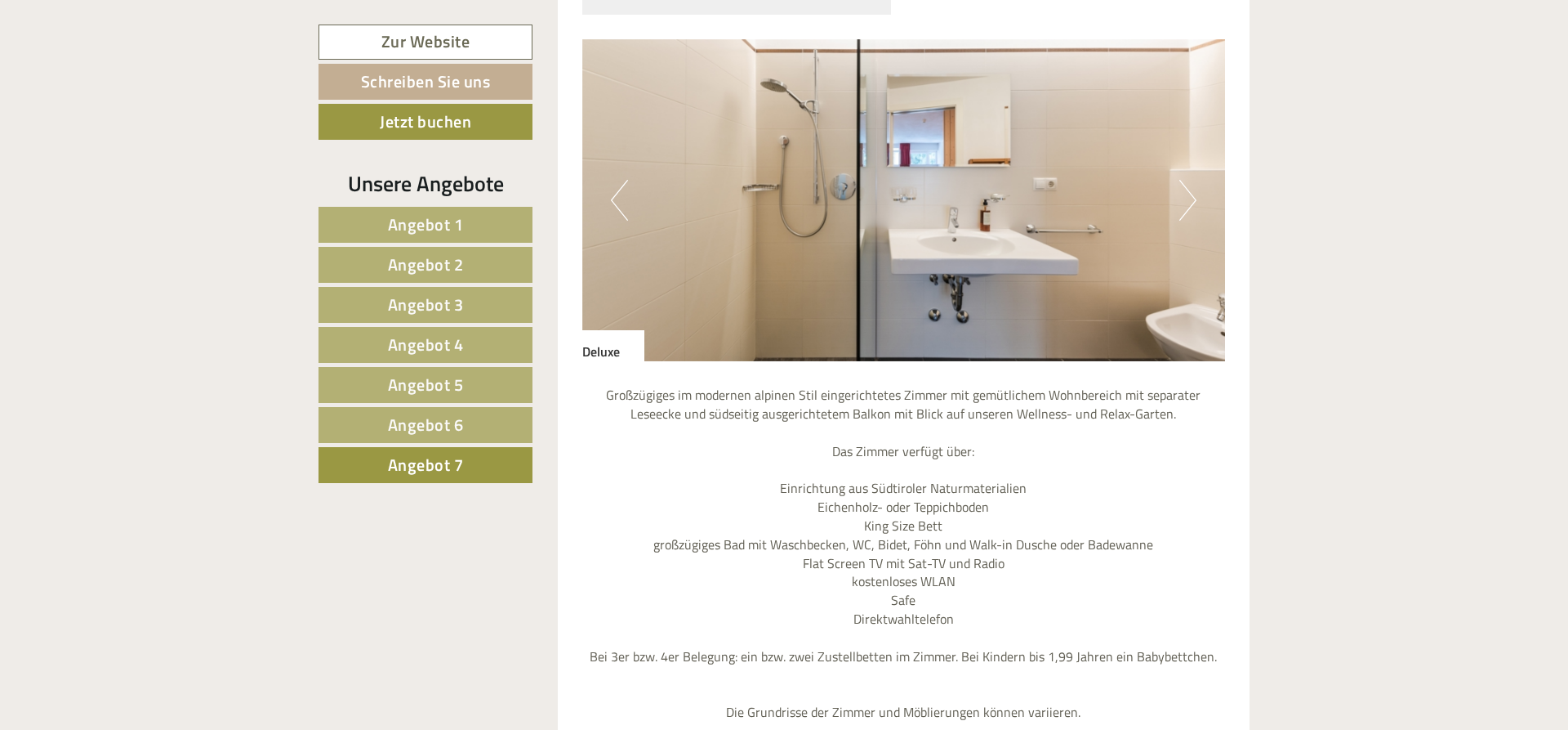
click at [1202, 176] on img at bounding box center [904, 200] width 644 height 322
click at [1189, 180] on button "Next" at bounding box center [1187, 200] width 17 height 41
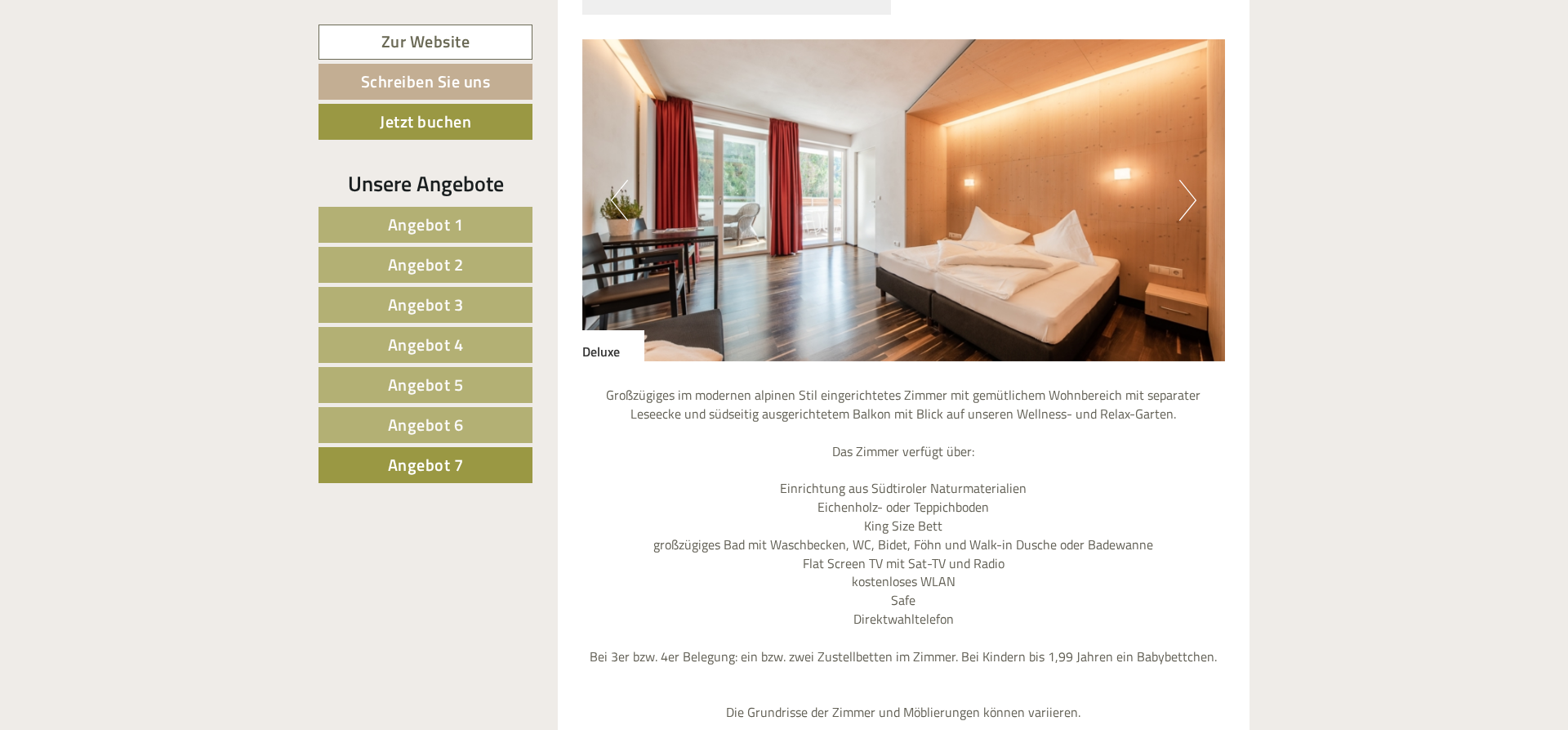
click at [1189, 180] on button "Next" at bounding box center [1187, 200] width 17 height 41
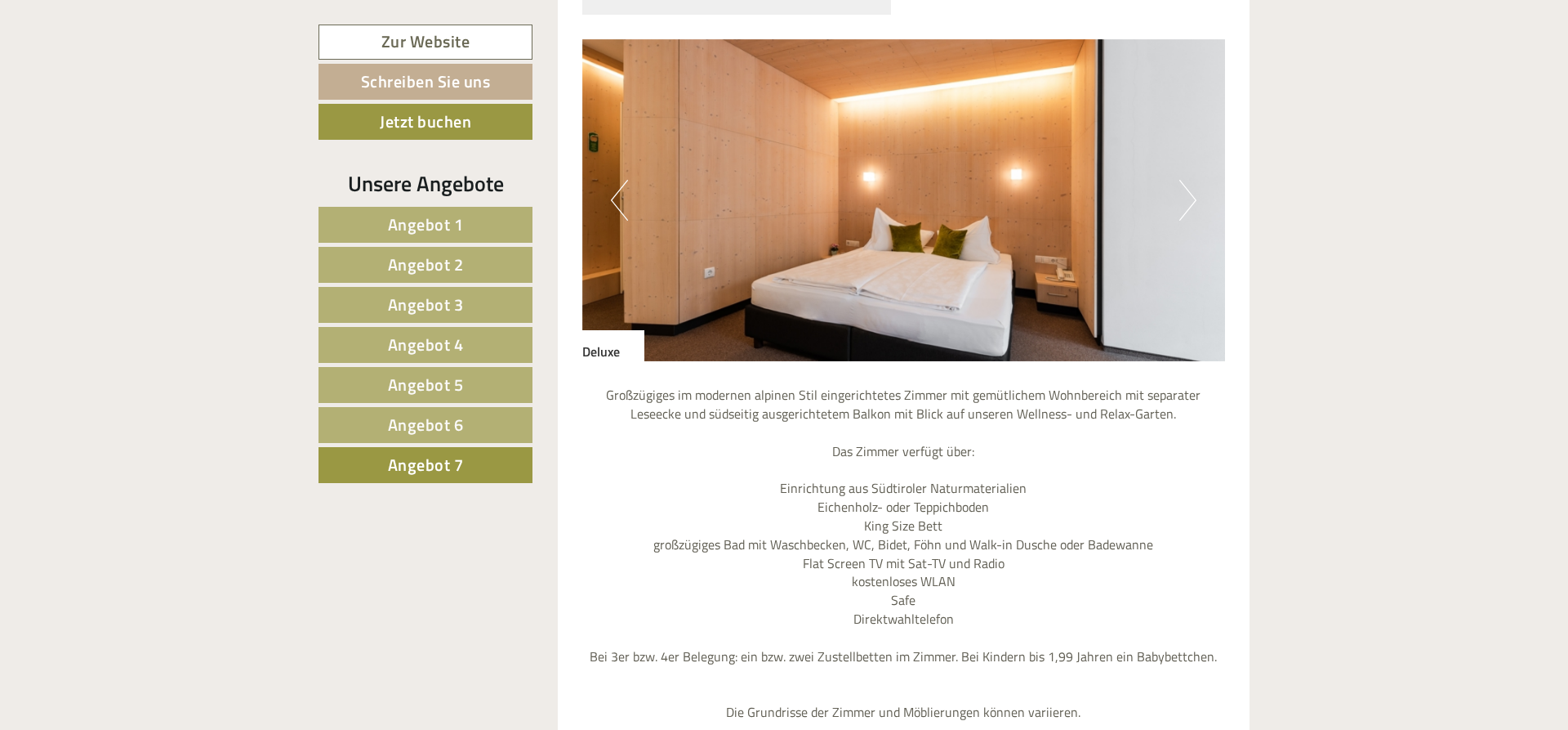
click at [1189, 180] on button "Next" at bounding box center [1187, 200] width 17 height 41
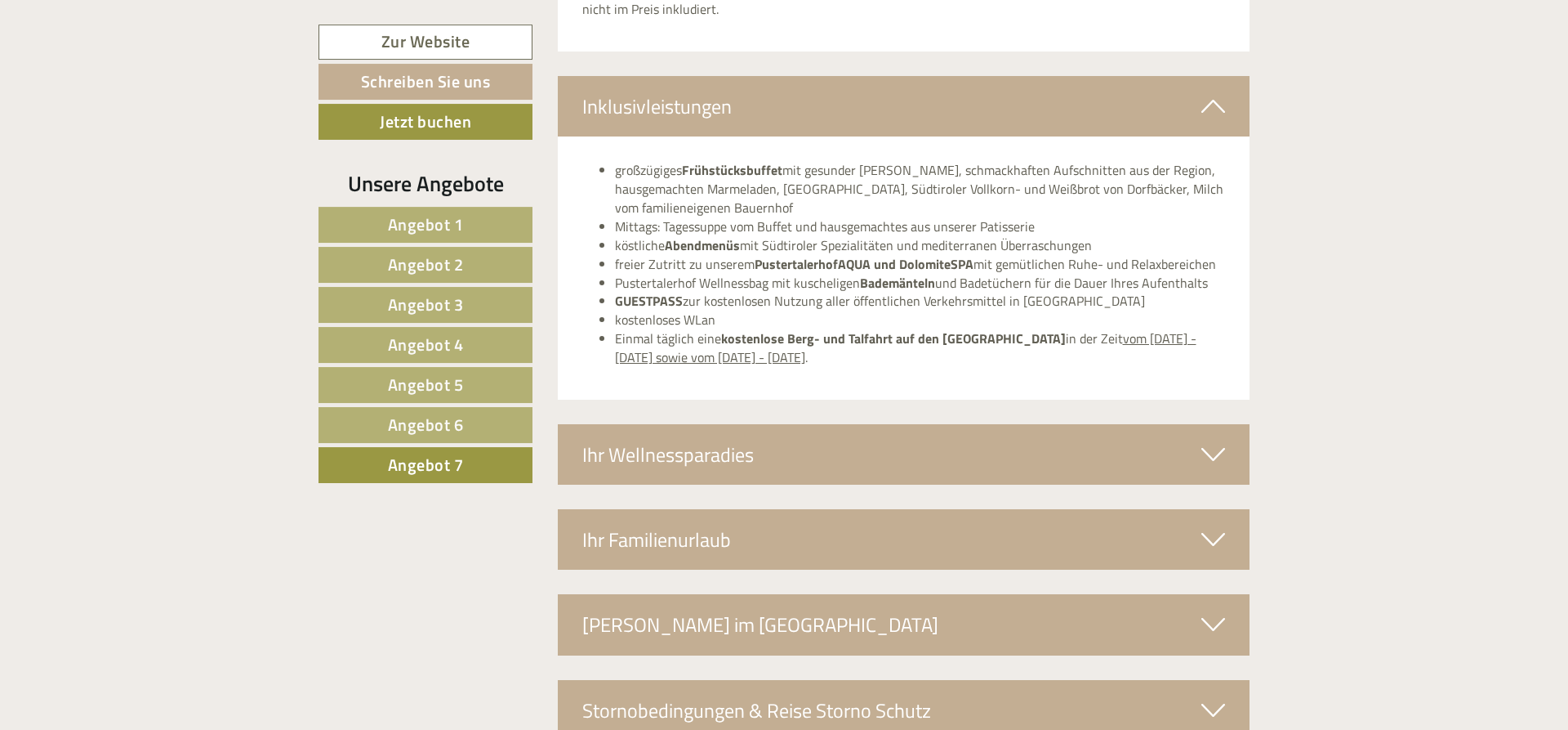
scroll to position [2640, 0]
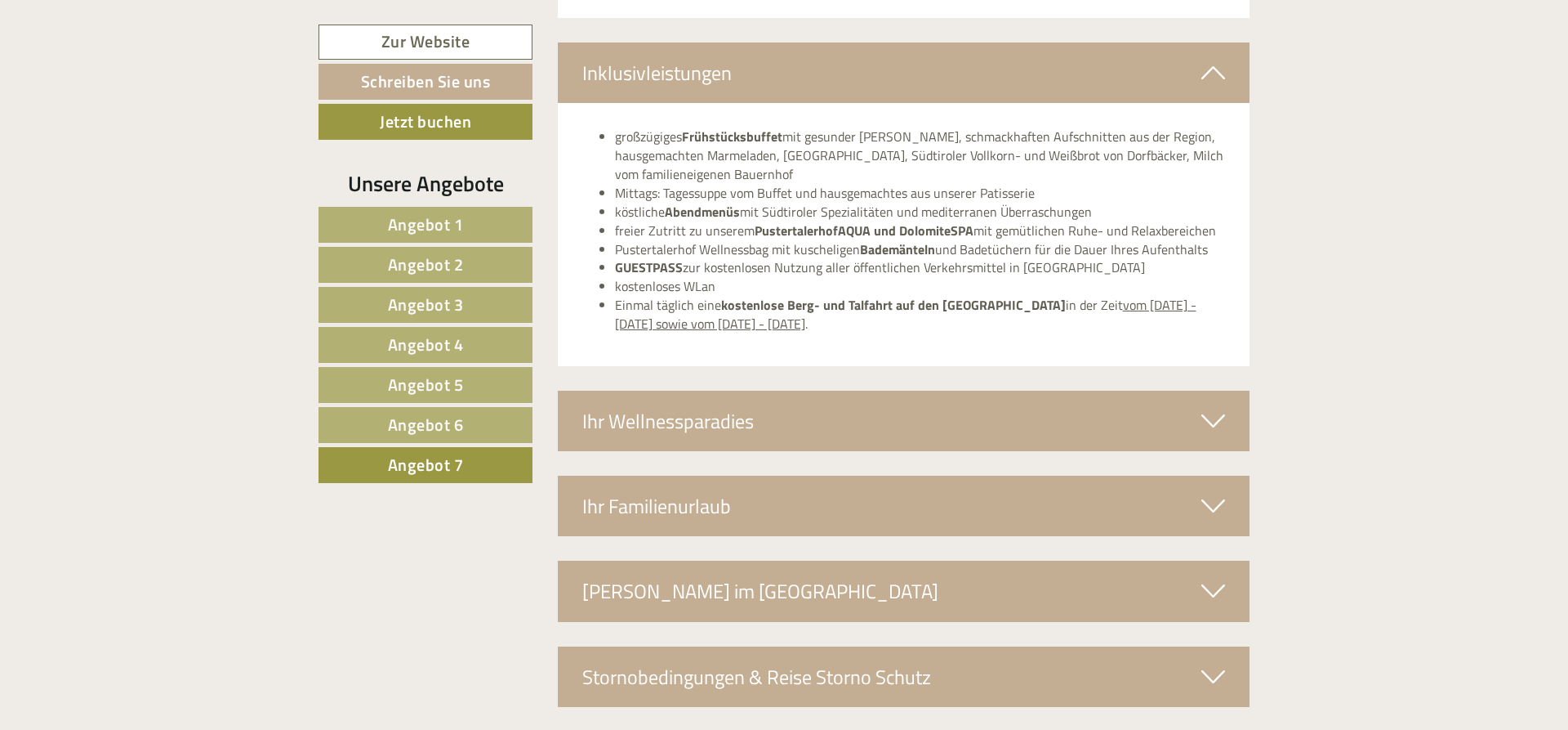
click at [707, 403] on div "Ihr Wellnessparadies" at bounding box center [904, 421] width 692 height 61
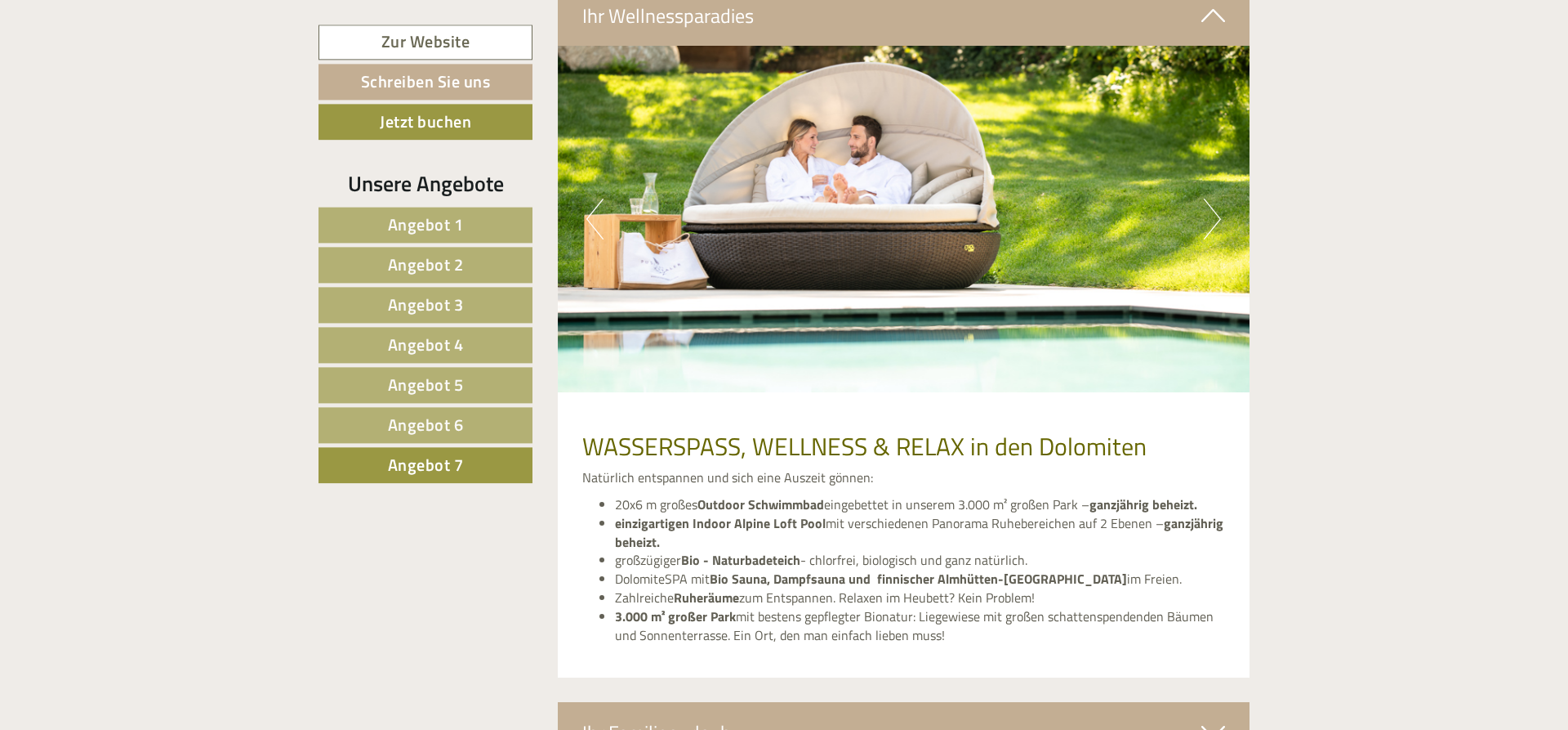
scroll to position [3058, 0]
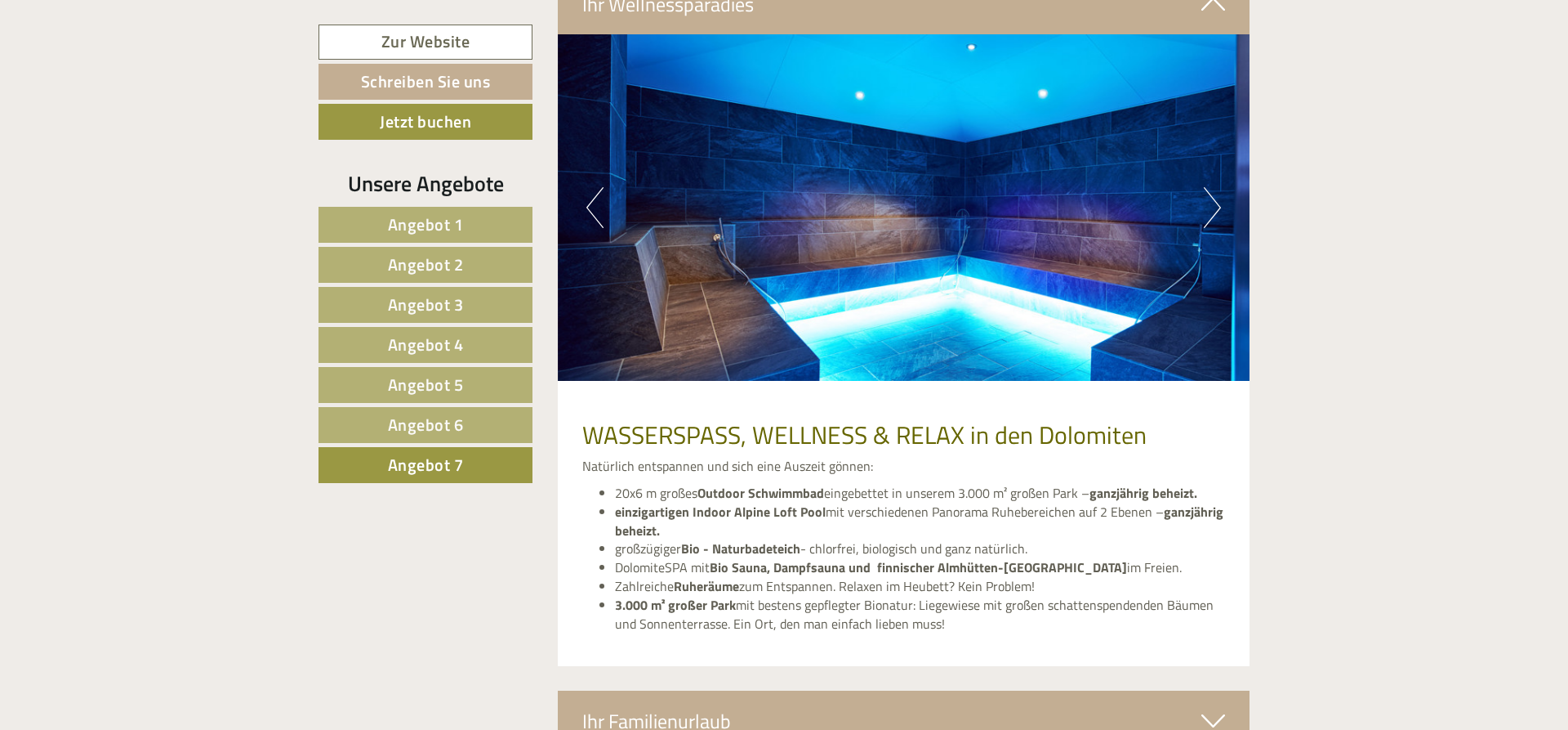
click at [1222, 170] on img at bounding box center [904, 207] width 692 height 347
click at [1215, 187] on button "Next" at bounding box center [1212, 207] width 17 height 41
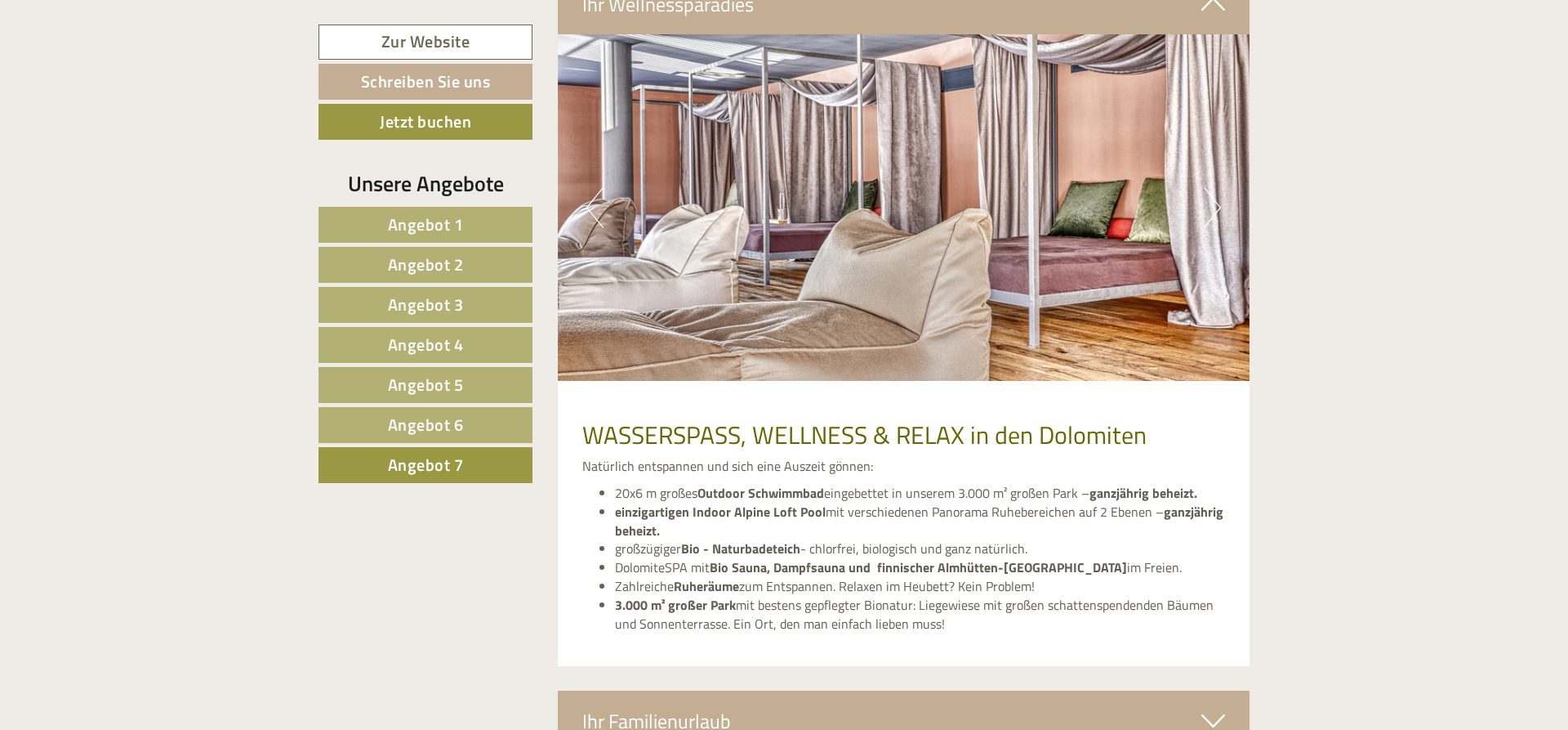
click at [1215, 187] on button "Next" at bounding box center [1212, 207] width 17 height 41
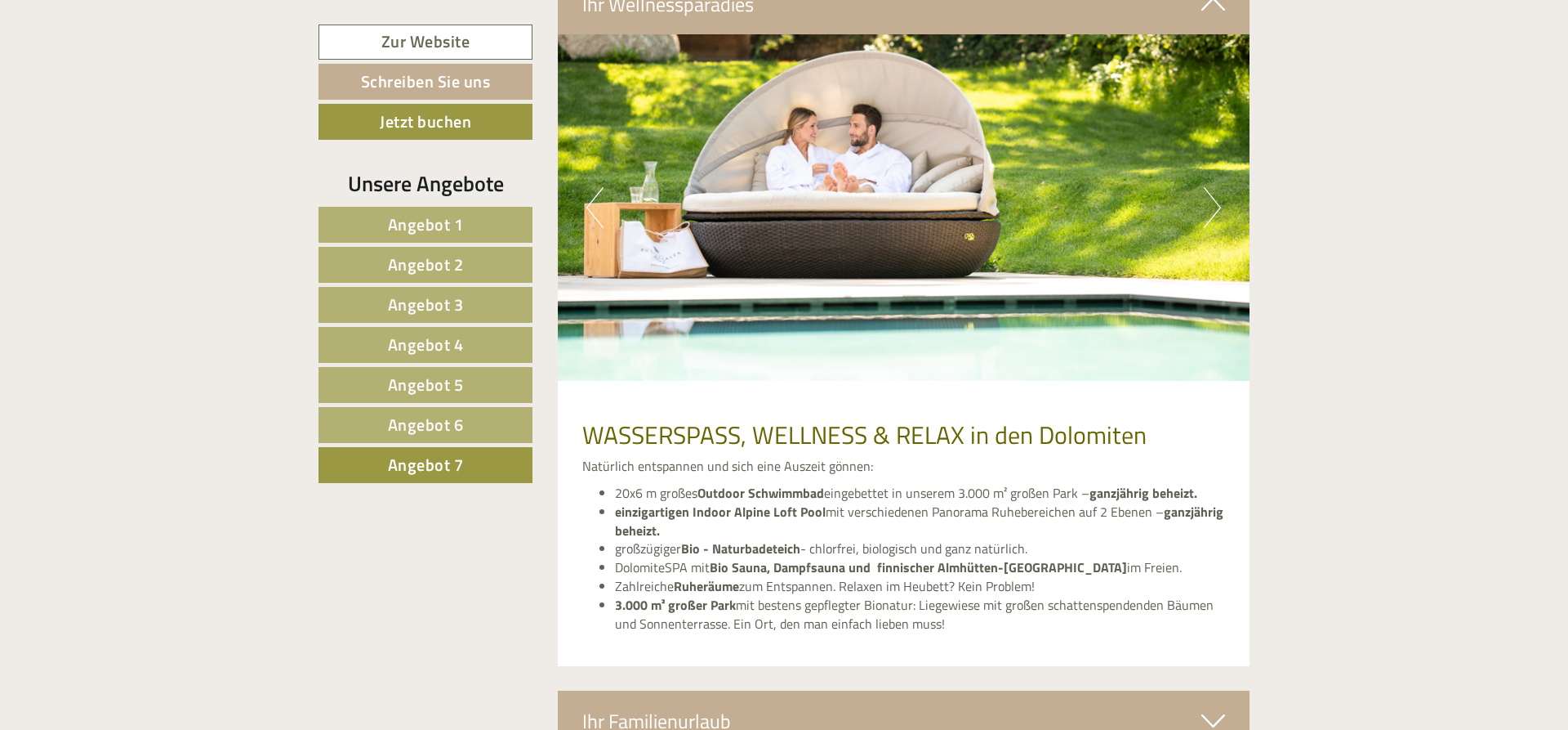
click at [1215, 187] on button "Next" at bounding box center [1212, 207] width 17 height 41
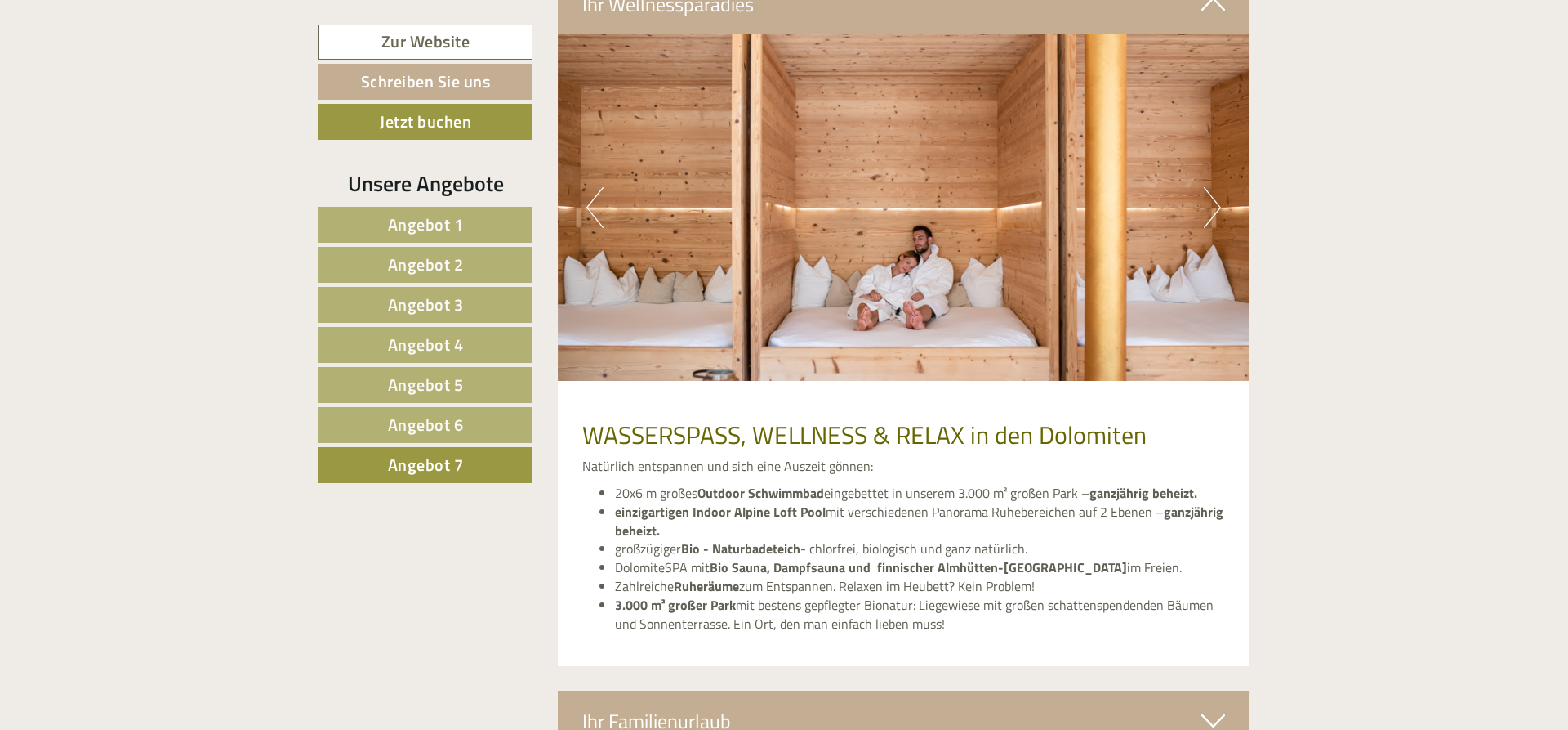
click at [1215, 187] on button "Next" at bounding box center [1212, 207] width 17 height 41
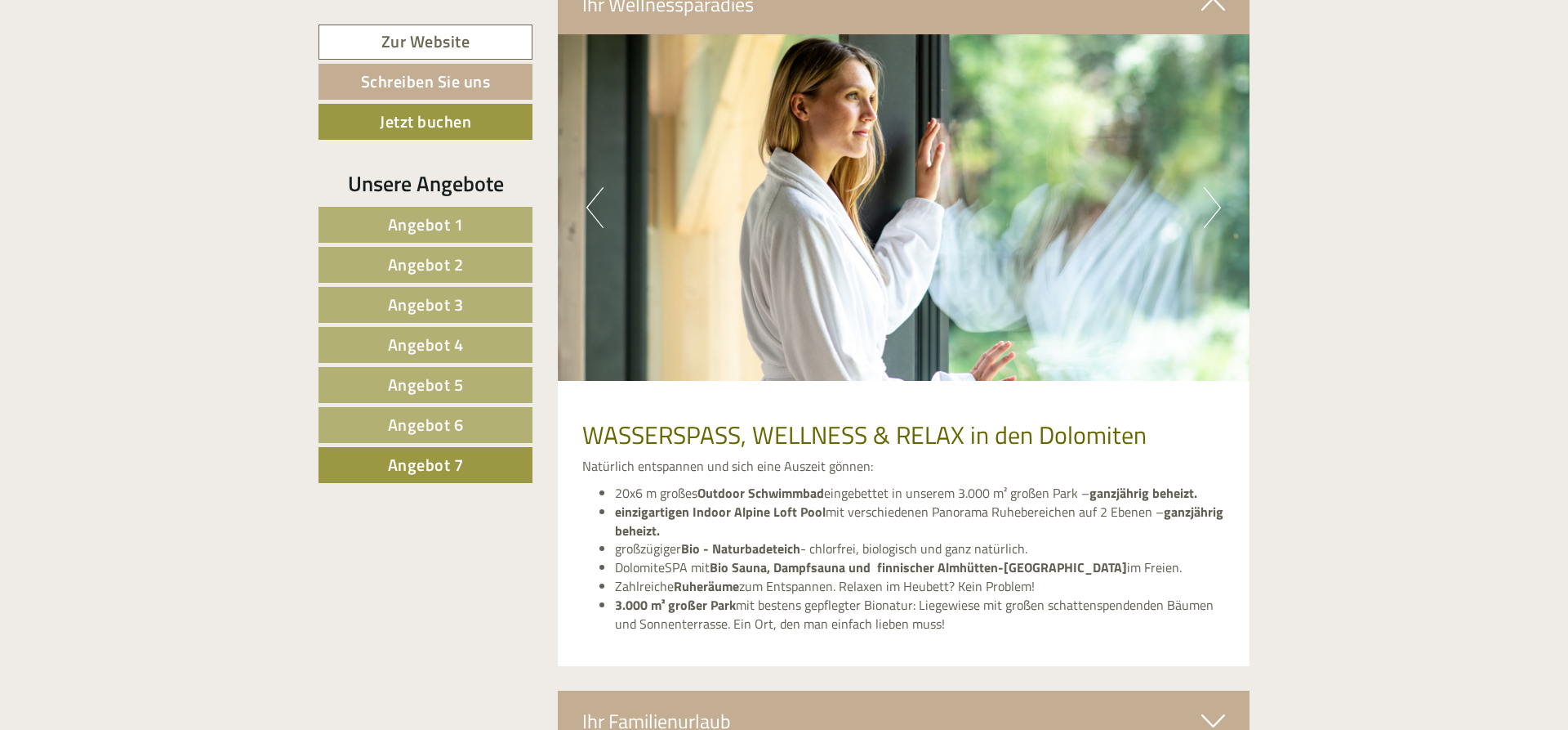
click at [1215, 187] on button "Next" at bounding box center [1212, 207] width 17 height 41
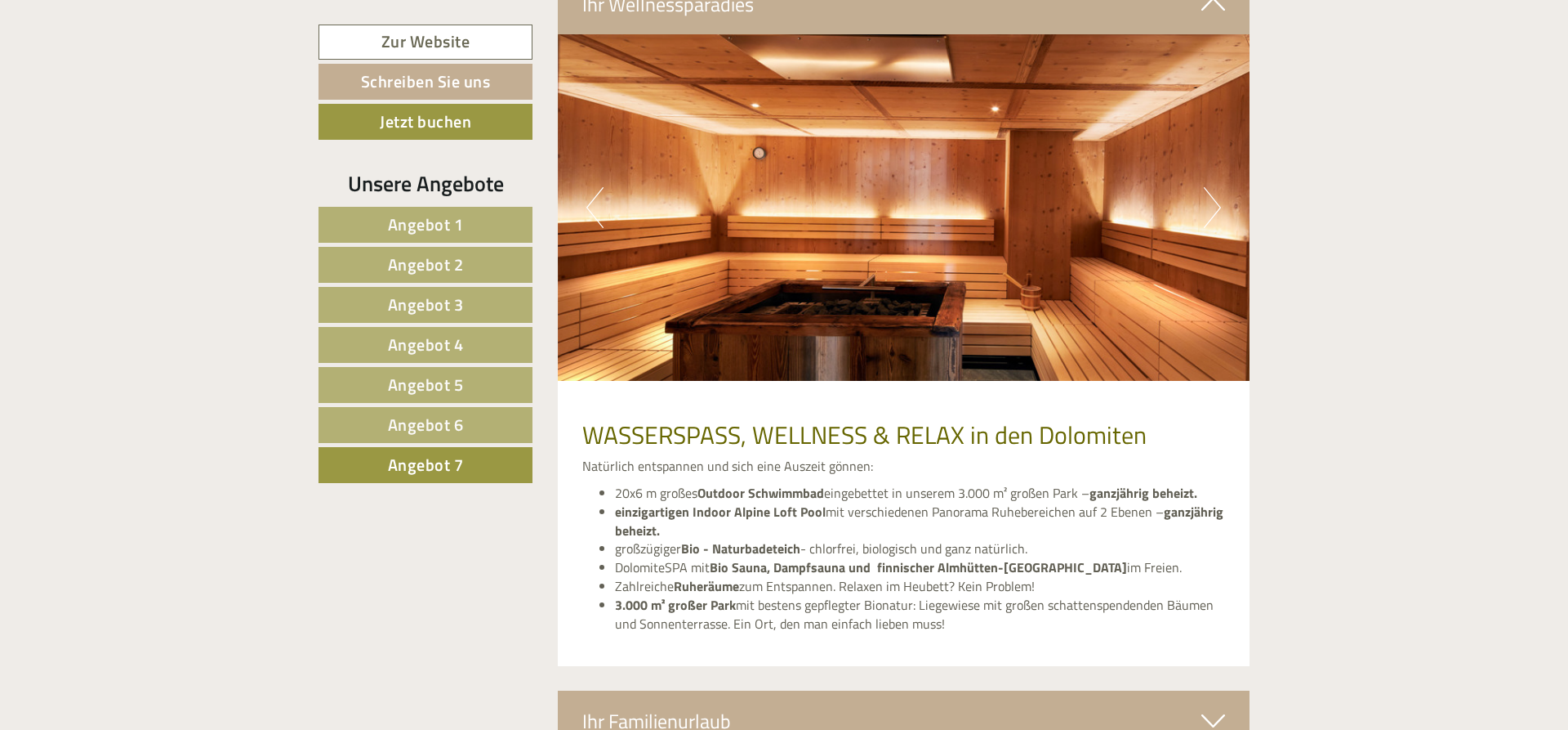
click at [1215, 187] on button "Next" at bounding box center [1212, 207] width 17 height 41
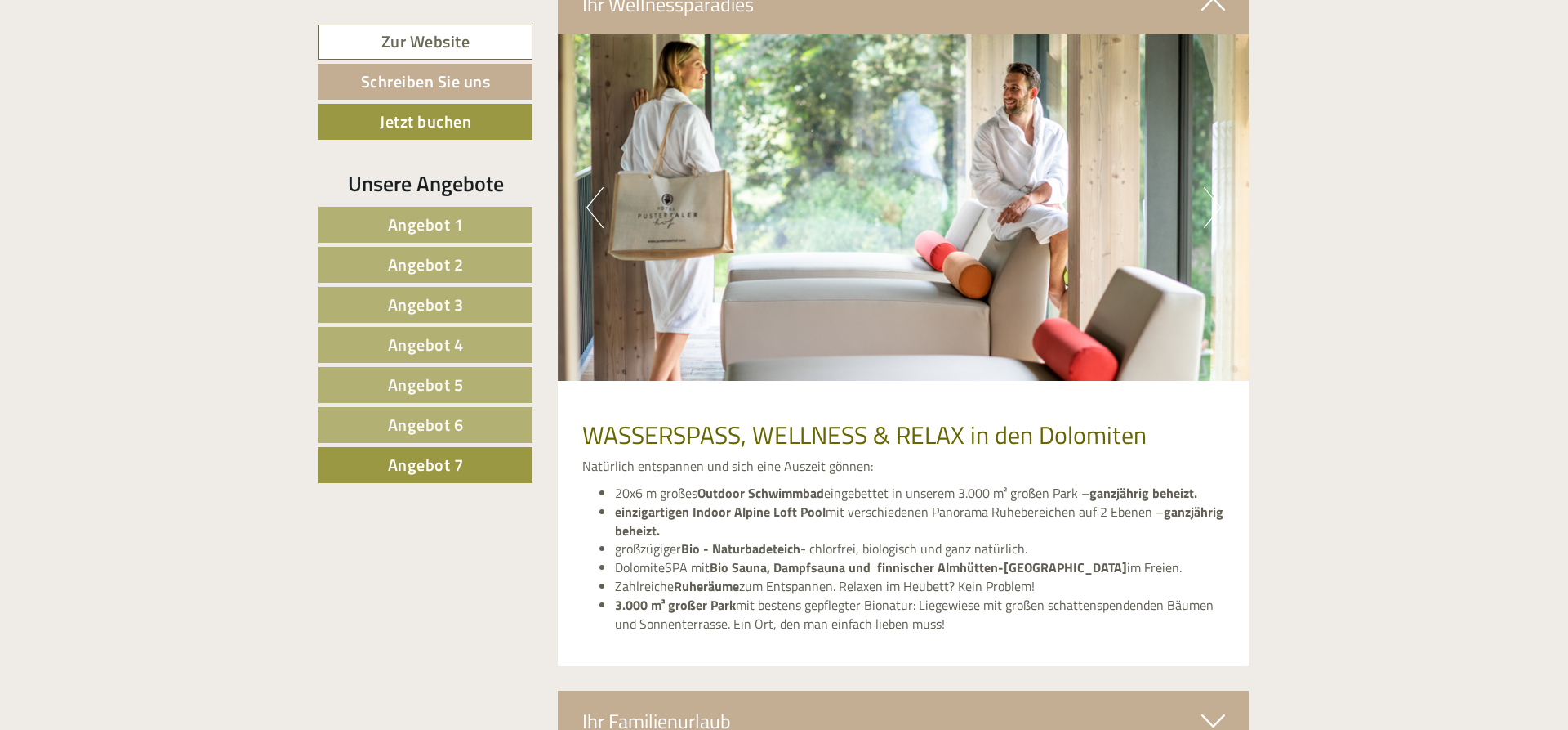
click at [1215, 187] on button "Next" at bounding box center [1212, 207] width 17 height 41
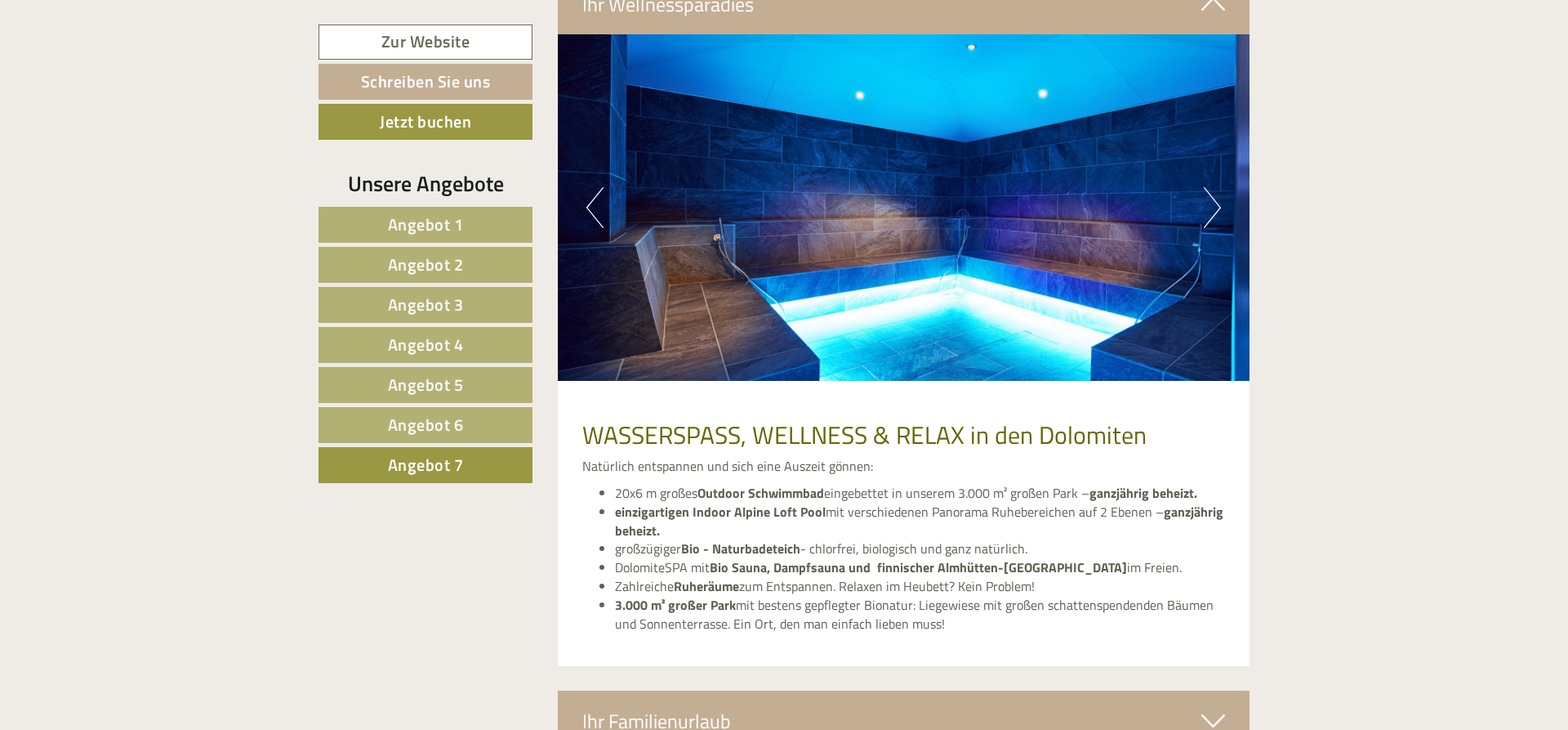
click at [1215, 187] on button "Next" at bounding box center [1212, 207] width 17 height 41
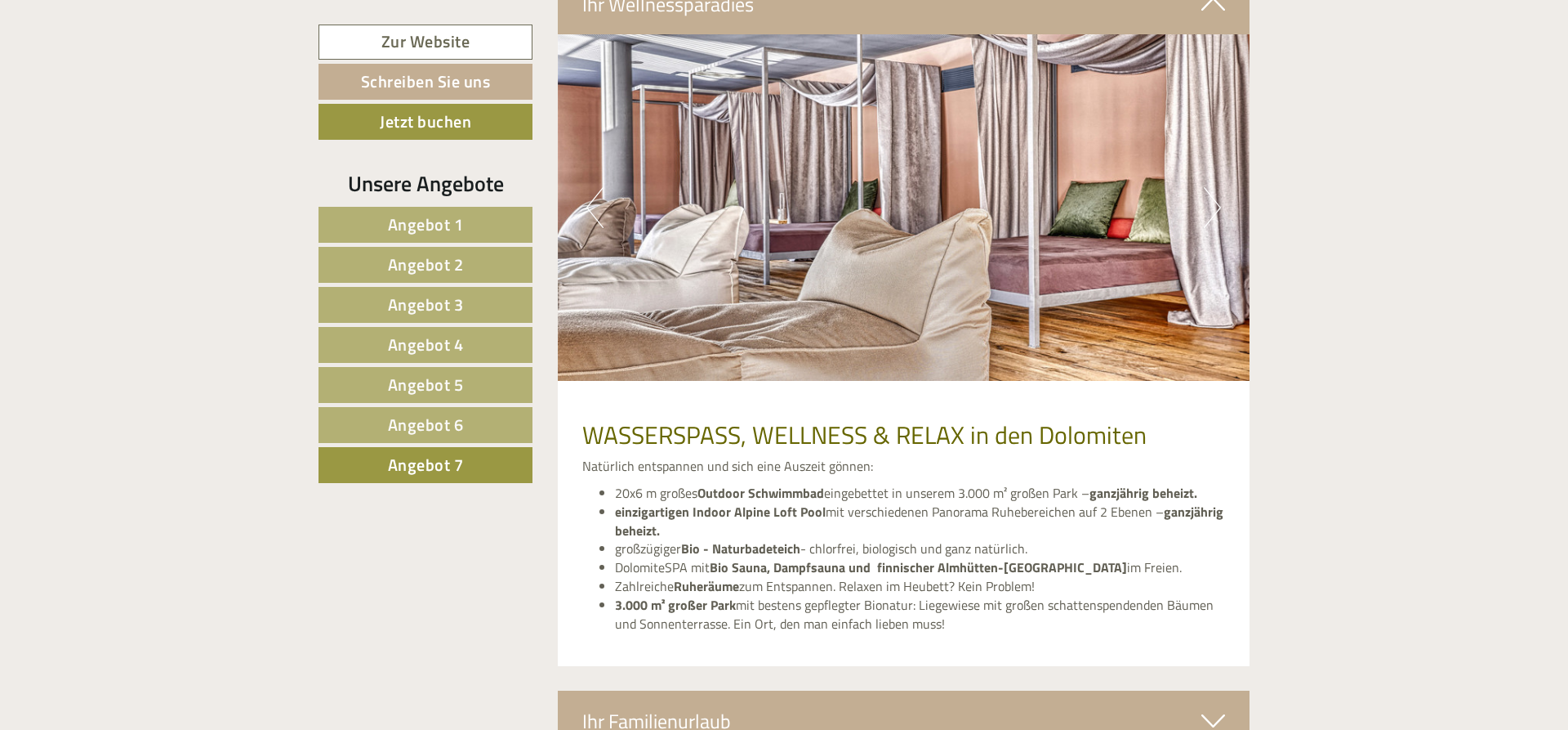
click at [1215, 187] on button "Next" at bounding box center [1212, 207] width 17 height 41
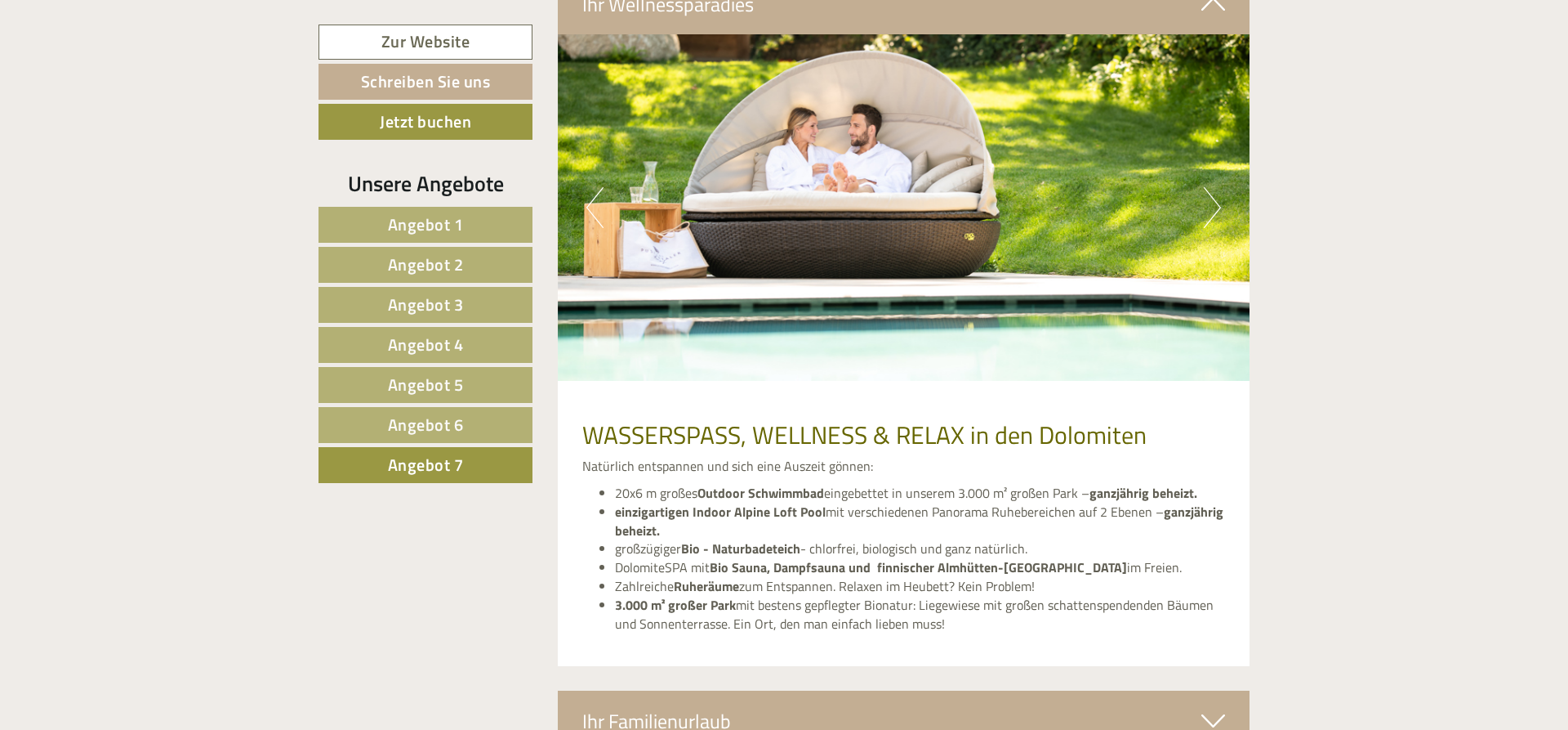
click at [1215, 187] on button "Next" at bounding box center [1212, 207] width 17 height 41
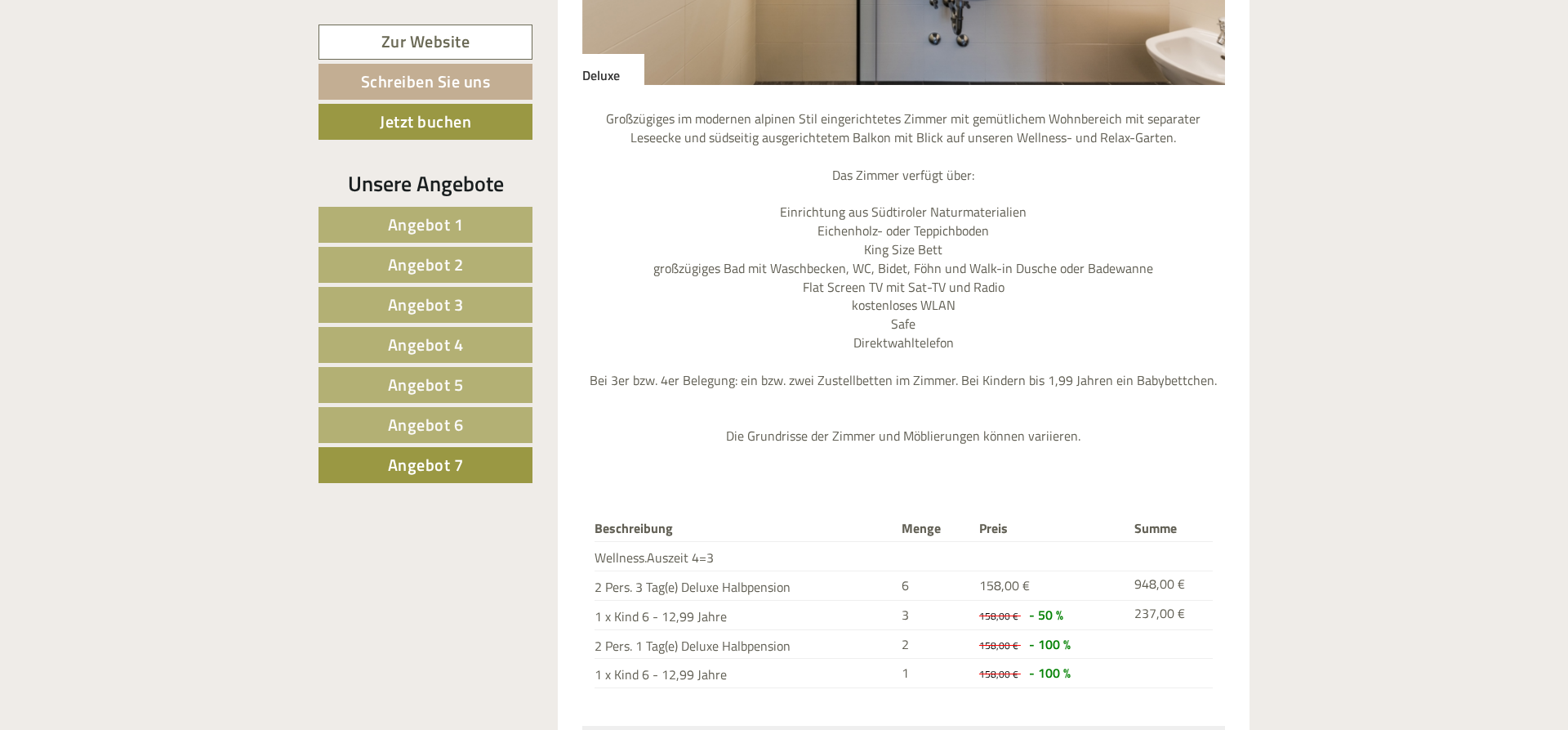
scroll to position [1250, 0]
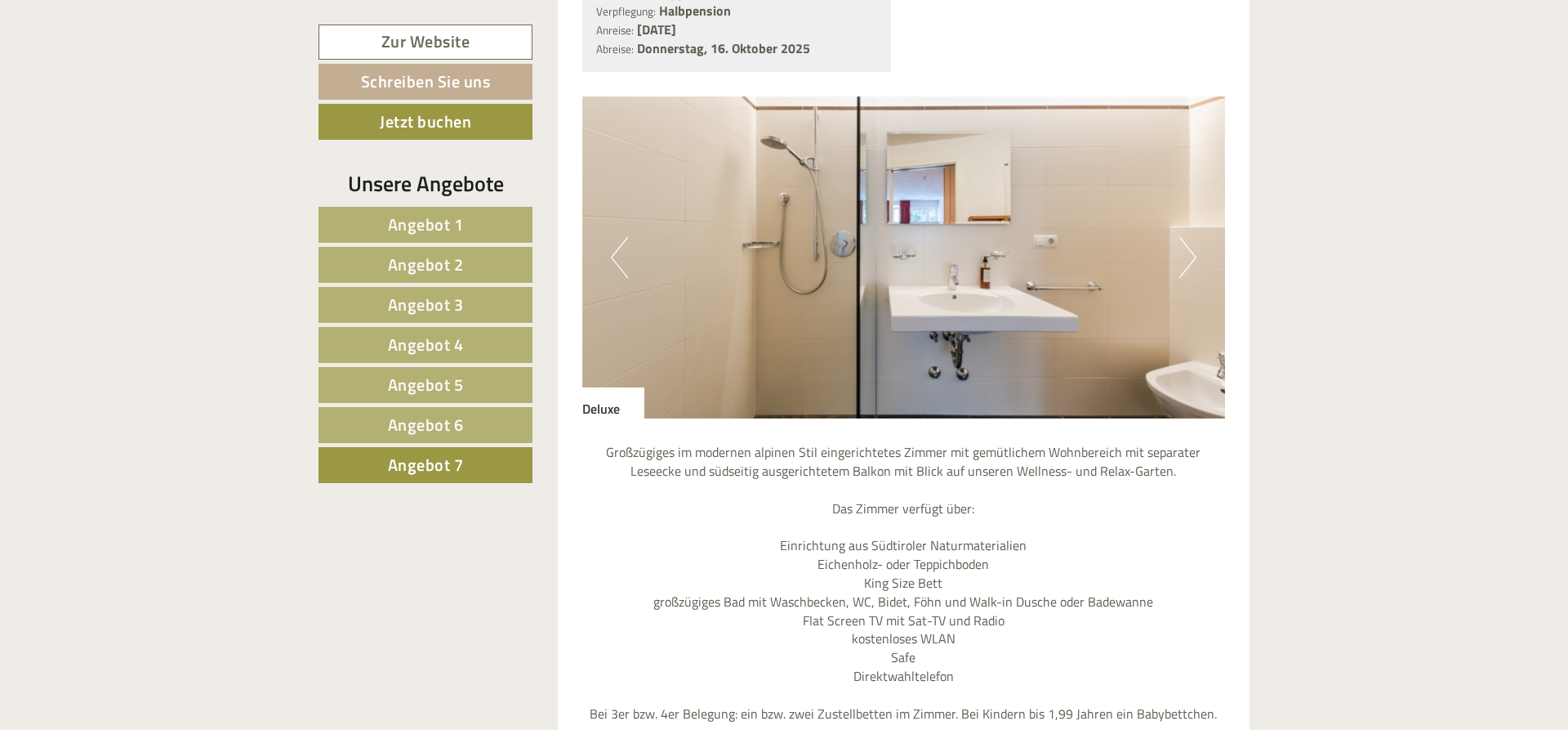
click at [1197, 242] on img at bounding box center [904, 257] width 644 height 322
click at [1191, 237] on button "Next" at bounding box center [1187, 257] width 17 height 41
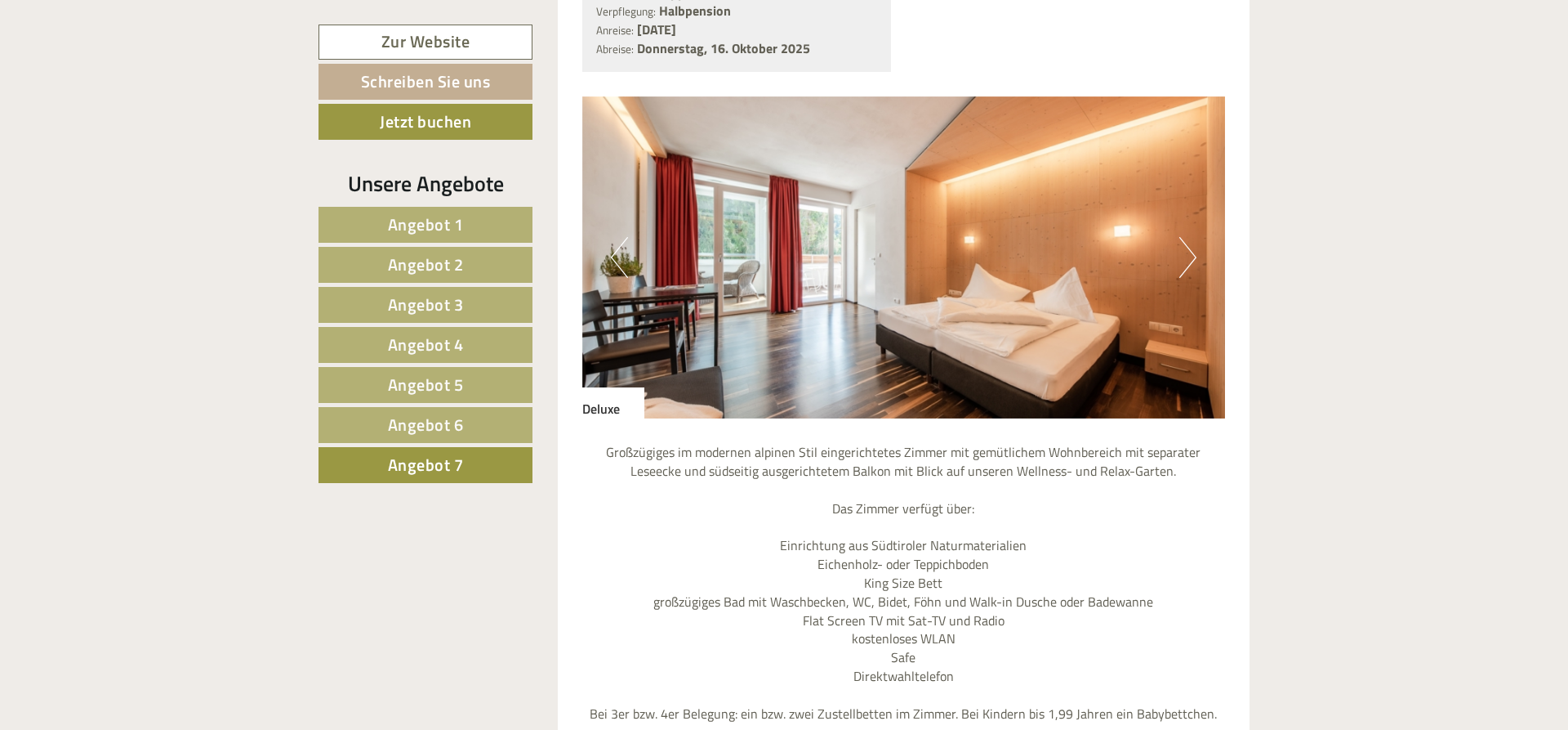
click at [1191, 237] on button "Next" at bounding box center [1187, 257] width 17 height 41
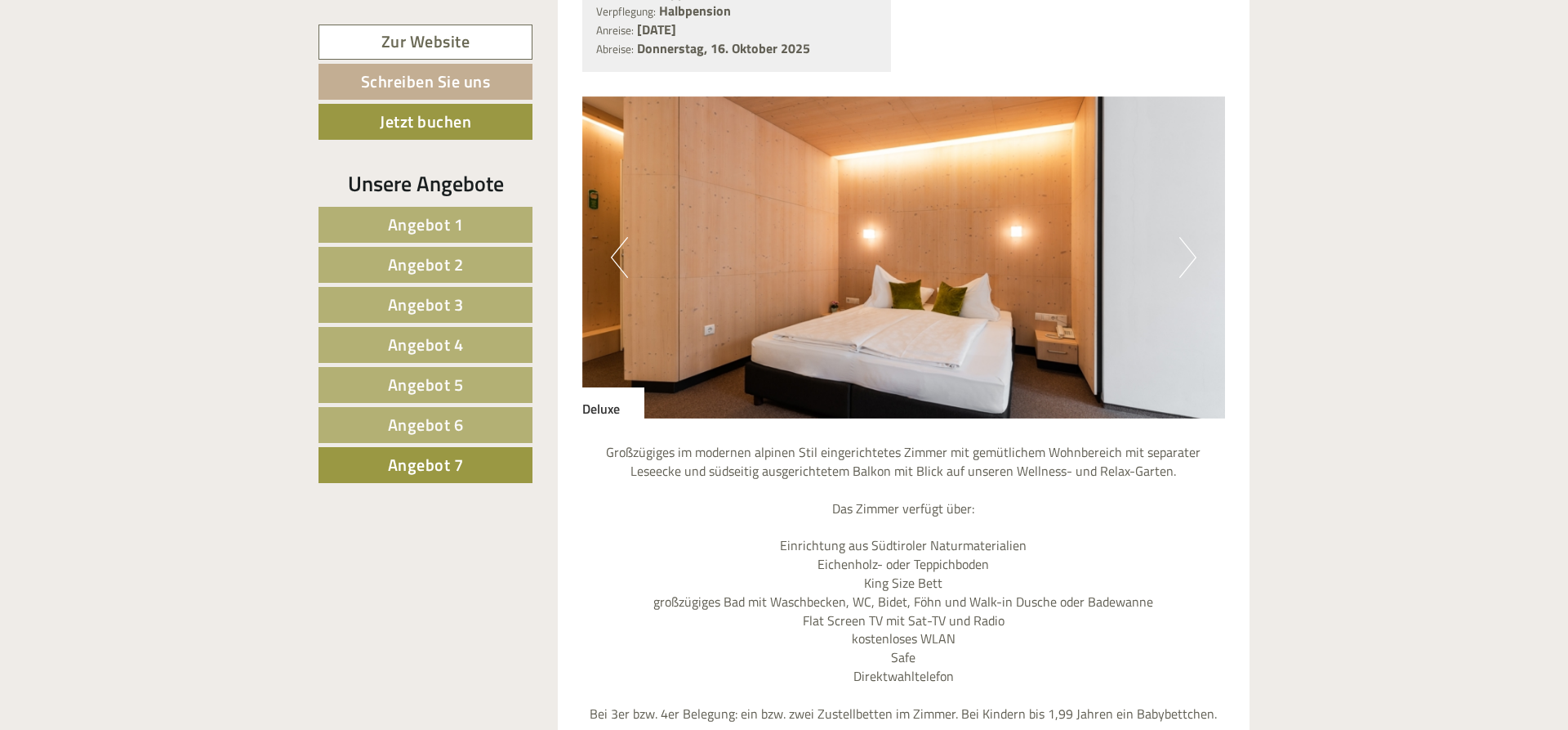
click at [1191, 237] on button "Next" at bounding box center [1187, 257] width 17 height 41
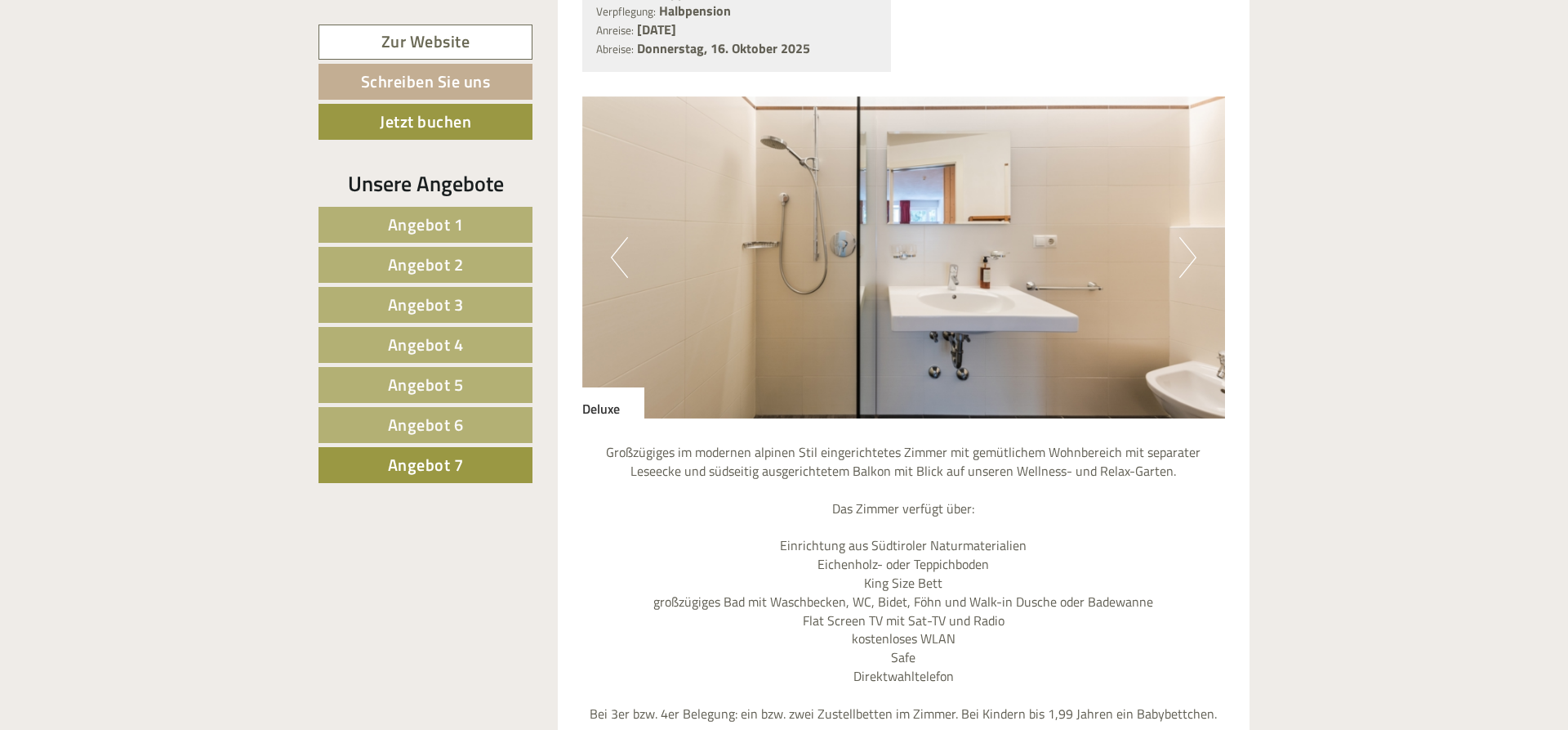
click at [1191, 237] on button "Next" at bounding box center [1187, 257] width 17 height 41
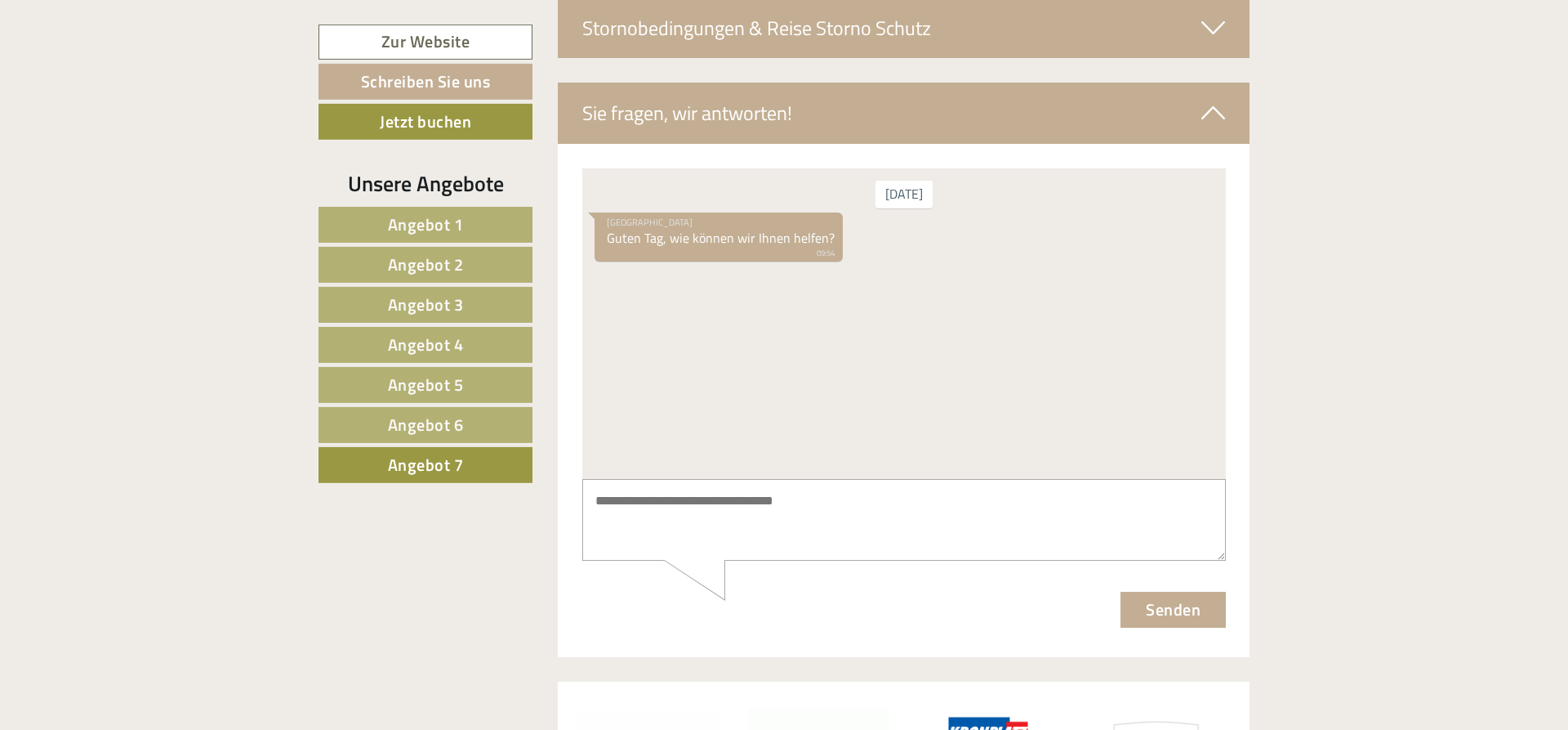
scroll to position [3788, 0]
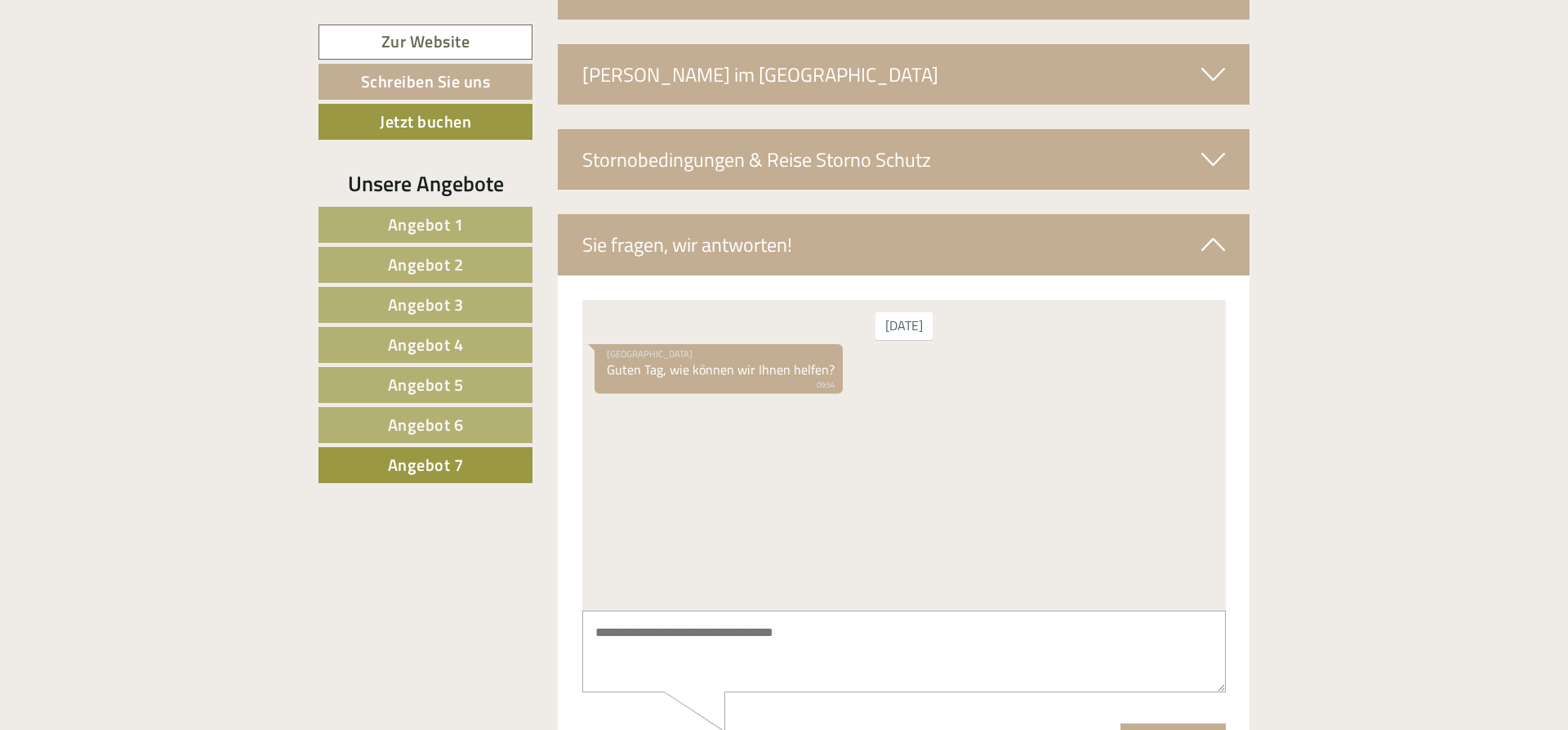
click at [736, 636] on textarea at bounding box center [903, 650] width 644 height 82
type textarea "**********"
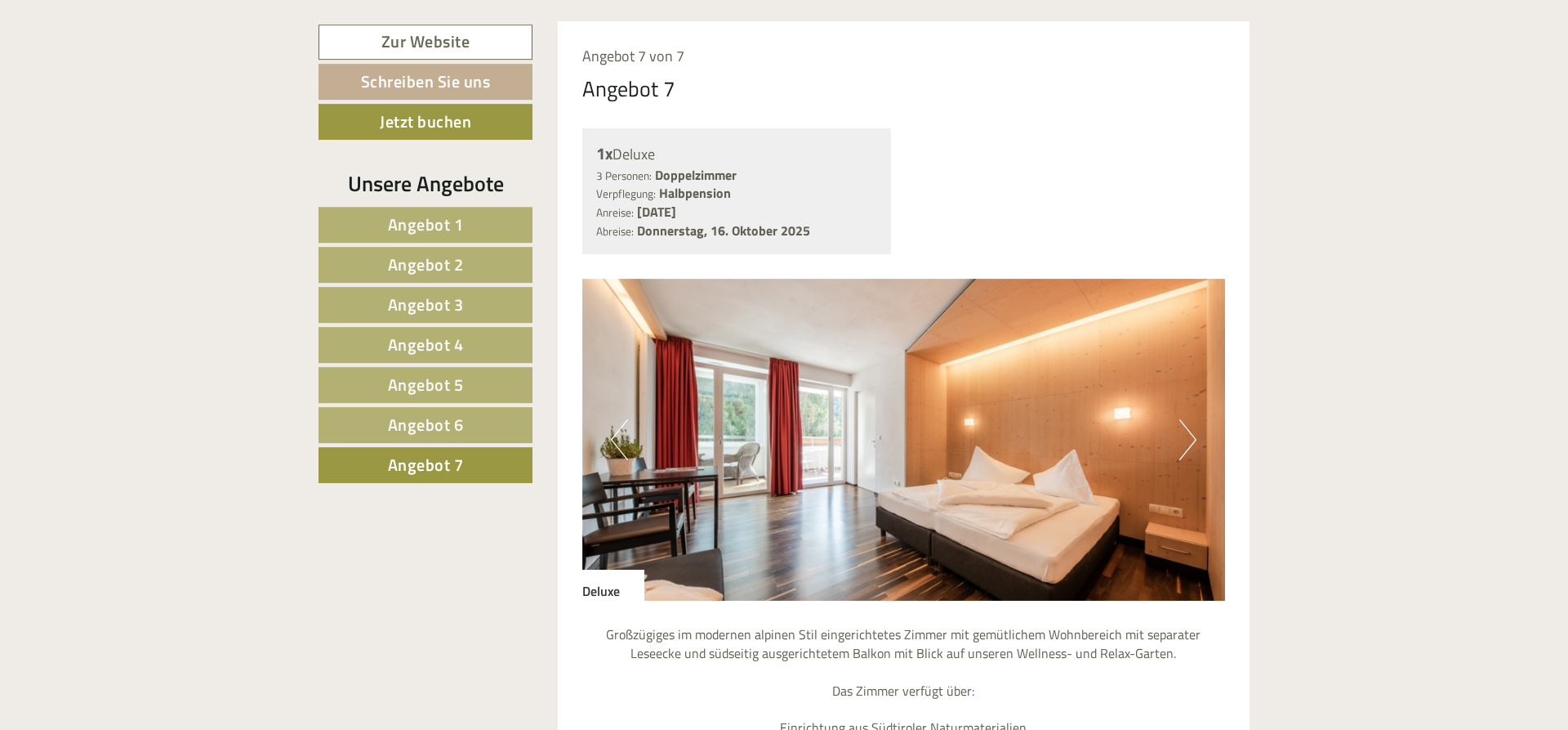
scroll to position [1038, 0]
